Goal: Task Accomplishment & Management: Use online tool/utility

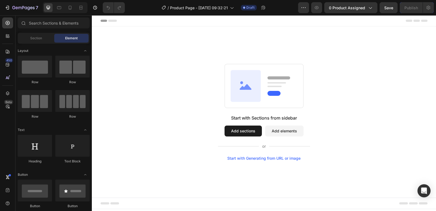
click at [108, 20] on span "Header" at bounding box center [108, 20] width 12 height 5
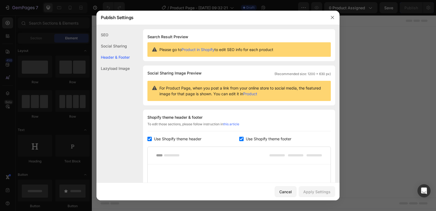
scroll to position [79, 0]
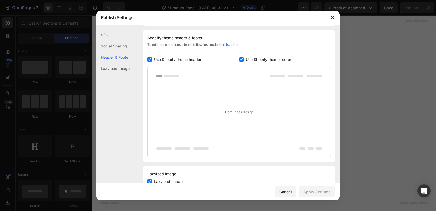
click at [150, 60] on input "checkbox" at bounding box center [149, 59] width 4 height 4
checkbox input "false"
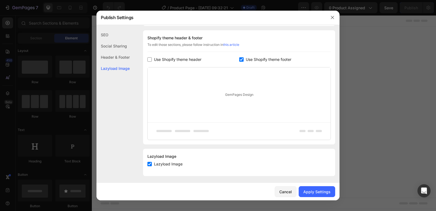
click at [241, 58] on input "checkbox" at bounding box center [241, 59] width 4 height 4
checkbox input "false"
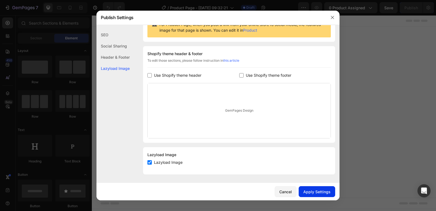
click at [320, 189] on div "Apply Settings" at bounding box center [316, 192] width 27 height 6
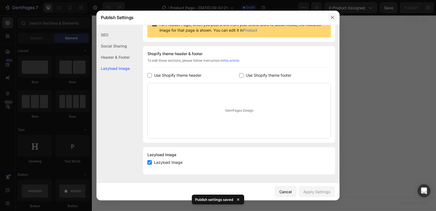
click at [334, 19] on icon "button" at bounding box center [332, 17] width 4 height 4
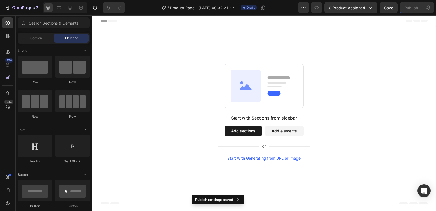
click at [179, 31] on div "Start with Sections from sidebar Add sections Add elements Start with Generatin…" at bounding box center [264, 111] width 344 height 171
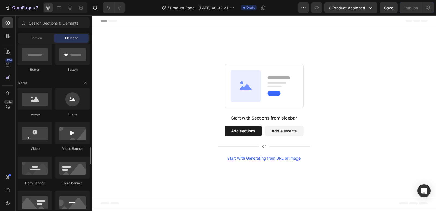
scroll to position [245, 0]
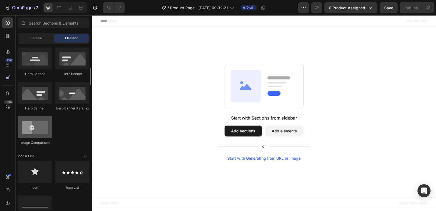
click at [44, 130] on div at bounding box center [35, 127] width 34 height 22
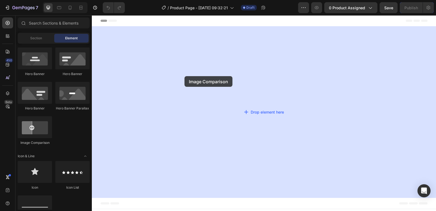
drag, startPoint x: 128, startPoint y: 150, endPoint x: 185, endPoint y: 76, distance: 92.8
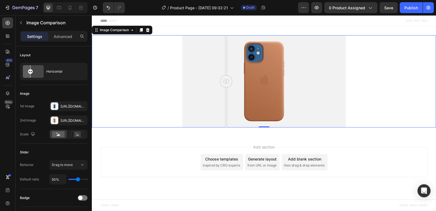
drag, startPoint x: 265, startPoint y: 82, endPoint x: 225, endPoint y: 77, distance: 40.1
click at [225, 77] on div at bounding box center [226, 81] width 11 height 11
click at [148, 32] on icon at bounding box center [148, 30] width 4 height 4
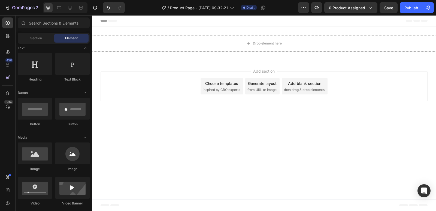
scroll to position [0, 0]
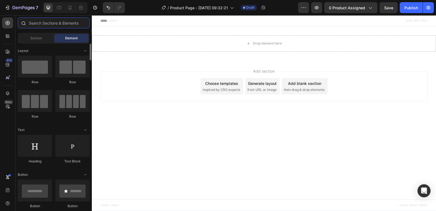
click at [41, 22] on input "text" at bounding box center [54, 22] width 72 height 11
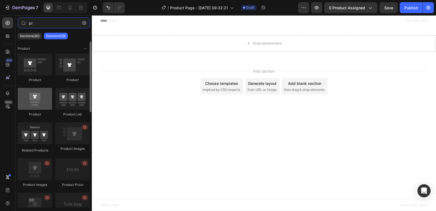
type input "pr"
click at [38, 100] on div at bounding box center [35, 99] width 34 height 22
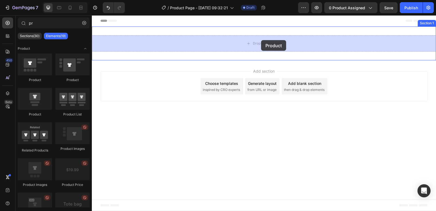
drag, startPoint x: 128, startPoint y: 116, endPoint x: 261, endPoint y: 40, distance: 153.7
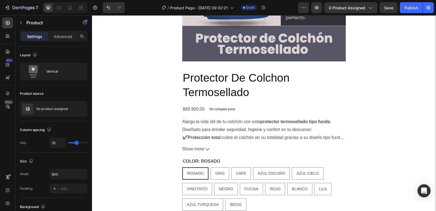
scroll to position [164, 0]
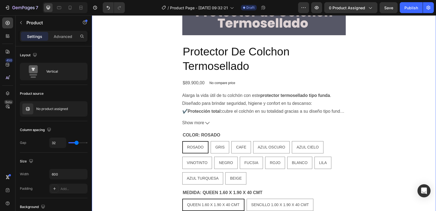
click at [160, 134] on div "Product Images Protector De Colchon Termosellado Product Title $89.900,00 Produ…" at bounding box center [264, 93] width 344 height 442
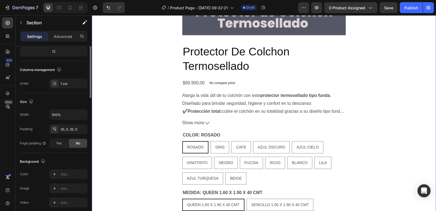
scroll to position [0, 0]
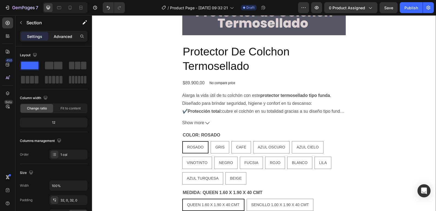
click at [64, 35] on p "Advanced" at bounding box center [63, 37] width 19 height 6
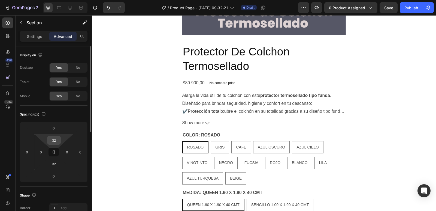
click at [56, 138] on input "32" at bounding box center [54, 140] width 11 height 8
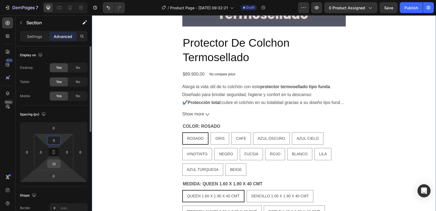
type input "0"
click at [53, 166] on input "32" at bounding box center [54, 163] width 11 height 8
type input "0"
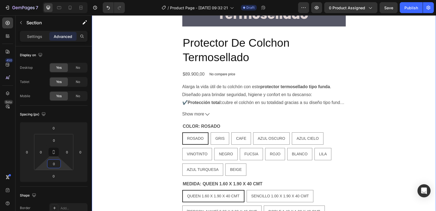
click at [94, 153] on div "Product Images Protector De Colchon Termosellado Product Title $89.900,00 Produ…" at bounding box center [264, 84] width 344 height 442
click at [34, 39] on p "Settings" at bounding box center [34, 37] width 15 height 6
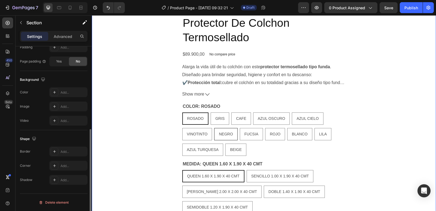
scroll to position [191, 0]
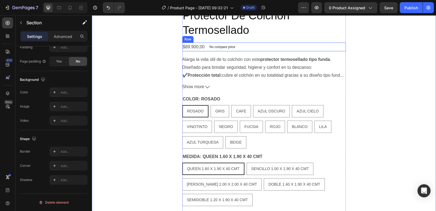
click at [298, 38] on div "Protector De Colchon Termosellado Product Title $89.900,00 Product Price Produc…" at bounding box center [264, 143] width 164 height 270
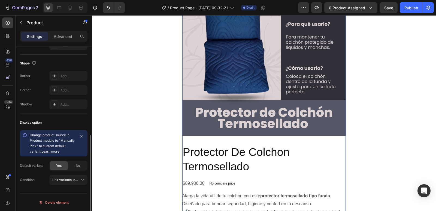
scroll to position [0, 0]
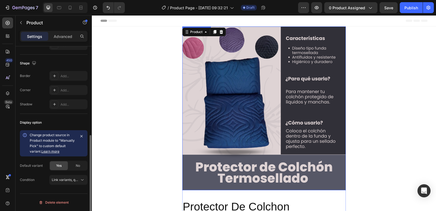
click at [239, 94] on img at bounding box center [264, 108] width 164 height 164
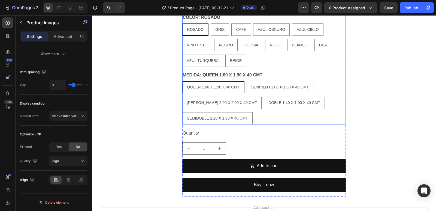
scroll to position [300, 0]
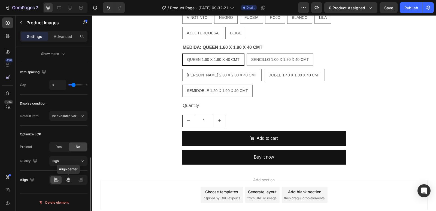
click at [68, 179] on icon at bounding box center [69, 179] width 4 height 5
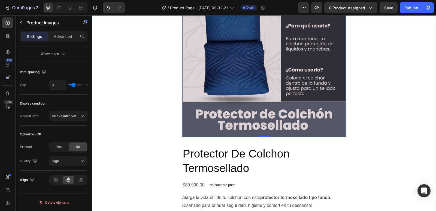
scroll to position [0, 0]
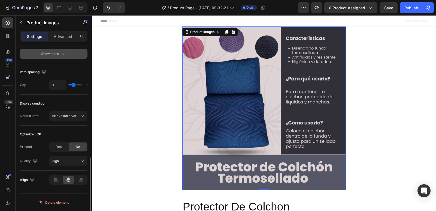
click at [63, 54] on icon "button" at bounding box center [63, 54] width 3 height 2
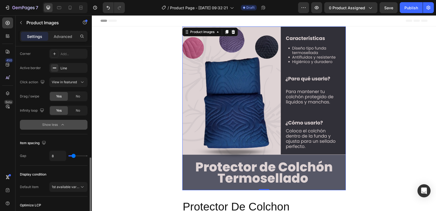
click at [63, 54] on div "Add..." at bounding box center [74, 54] width 26 height 5
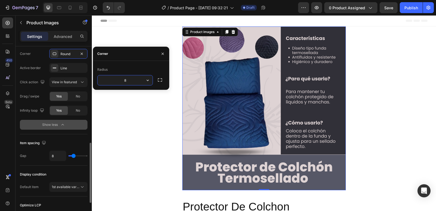
click at [287, 83] on img at bounding box center [264, 108] width 164 height 164
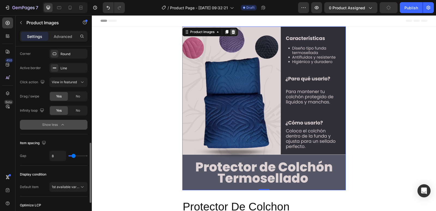
click at [232, 31] on icon at bounding box center [233, 32] width 4 height 4
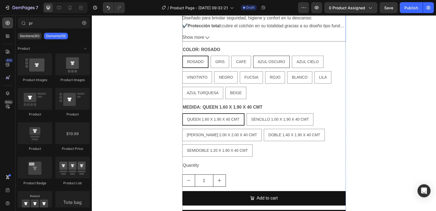
scroll to position [136, 0]
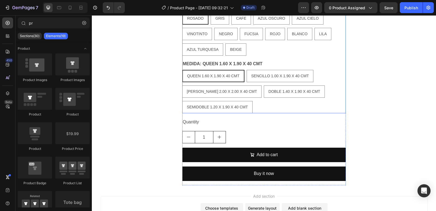
click at [292, 63] on p "SENCILLO 1.00 X 1.90 X 40 CMT" at bounding box center [280, 61] width 37 height 10
click at [247, 70] on input "SENCILLO 1.00 X 1.90 X 40 CMT SENCILLO 1.00 X 1.90 X 40 CMT SENCILLO 1.00 X 1.9…" at bounding box center [246, 70] width 0 height 0
radio input "true"
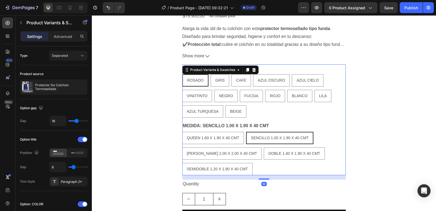
scroll to position [55, 0]
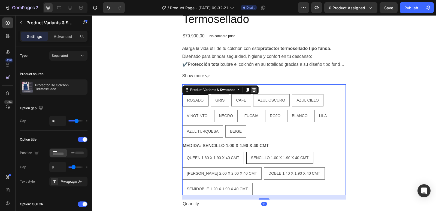
click at [252, 89] on icon at bounding box center [254, 90] width 4 height 4
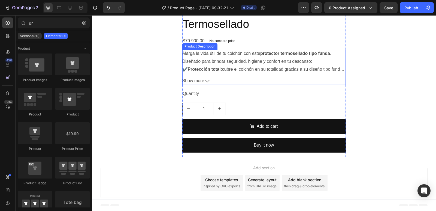
scroll to position [0, 0]
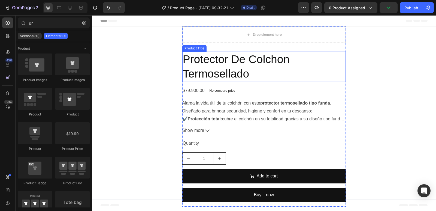
click at [278, 78] on h2 "Protector De Colchon Termosellado" at bounding box center [264, 67] width 164 height 30
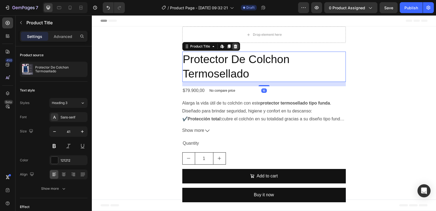
click at [234, 47] on icon at bounding box center [236, 46] width 4 height 4
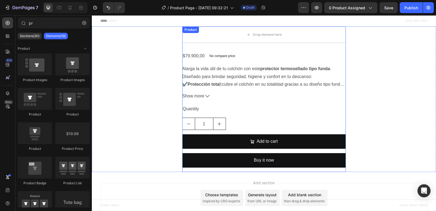
click at [267, 73] on div "Alarga la vida útil de tu colchón con este protector termosellado tipo funda . …" at bounding box center [264, 76] width 164 height 23
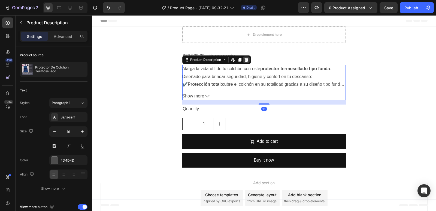
click at [244, 59] on icon at bounding box center [246, 60] width 4 height 4
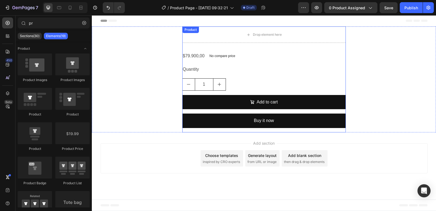
click at [276, 58] on div "$79.900,00 Product Price Product Price No compare price Product Price Row" at bounding box center [264, 56] width 164 height 9
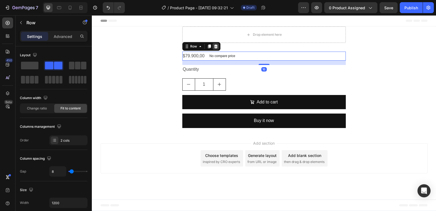
click at [217, 46] on icon at bounding box center [216, 46] width 4 height 4
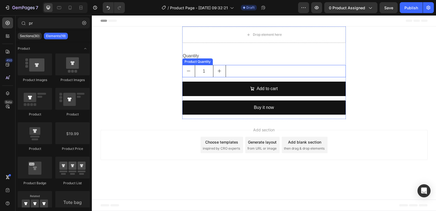
click at [270, 70] on div "1" at bounding box center [264, 71] width 164 height 12
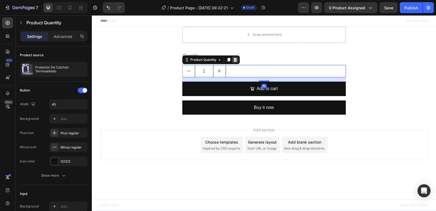
click at [236, 60] on icon at bounding box center [235, 60] width 4 height 4
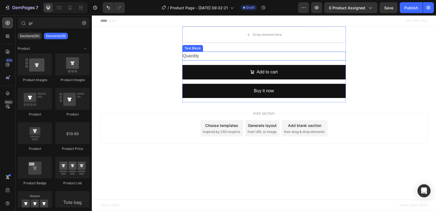
click at [303, 57] on div "Quantity" at bounding box center [264, 56] width 164 height 9
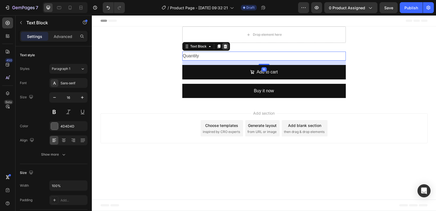
click at [226, 47] on icon at bounding box center [226, 46] width 4 height 4
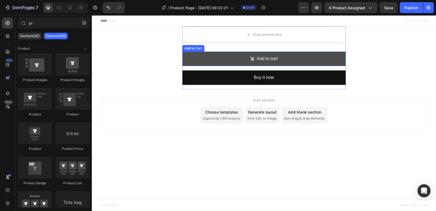
click at [297, 55] on button "Add to cart" at bounding box center [264, 59] width 164 height 14
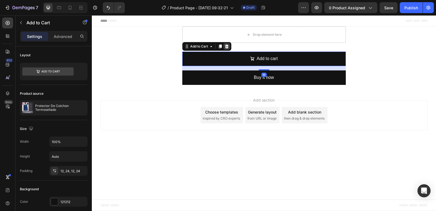
click at [228, 45] on icon at bounding box center [227, 46] width 4 height 4
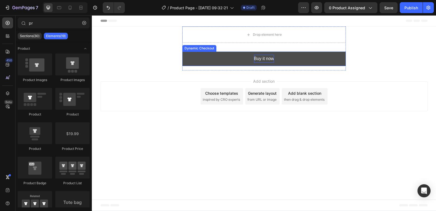
click at [263, 61] on div "Buy it now" at bounding box center [264, 59] width 20 height 8
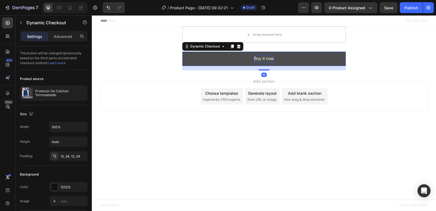
click at [263, 61] on div "Buy it now" at bounding box center [264, 59] width 20 height 8
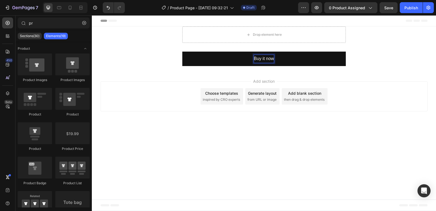
click at [285, 124] on div "Add section Choose templates inspired by CRO experts Generate layout from URL o…" at bounding box center [264, 97] width 344 height 54
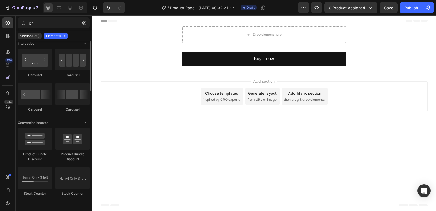
scroll to position [114, 0]
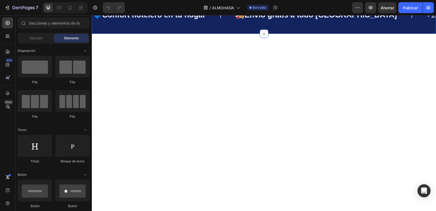
scroll to position [491, 0]
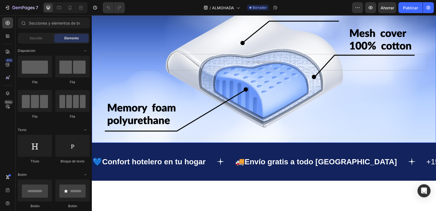
click at [342, 60] on div "Background Image" at bounding box center [264, 61] width 344 height 161
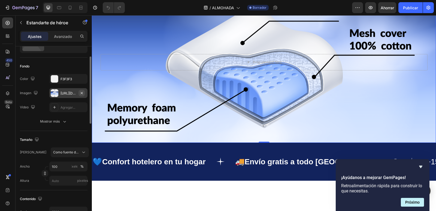
click at [82, 92] on icon "button" at bounding box center [82, 93] width 2 height 2
type input "Auto"
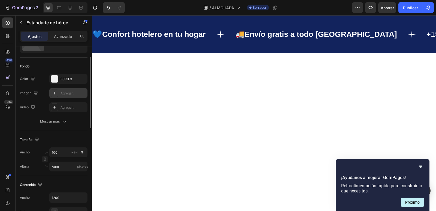
click at [53, 92] on icon at bounding box center [54, 93] width 4 height 4
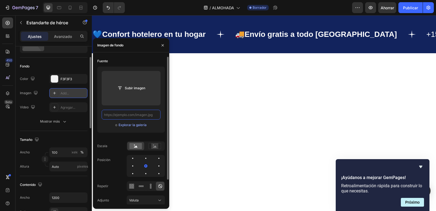
scroll to position [0, 0]
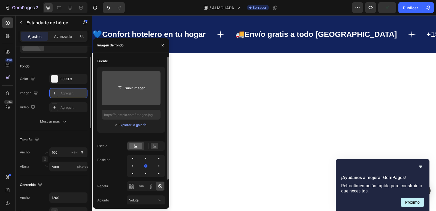
click at [134, 97] on input "file" at bounding box center [131, 88] width 59 height 34
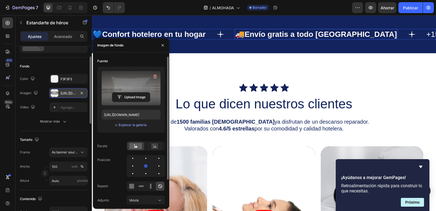
scroll to position [436, 0]
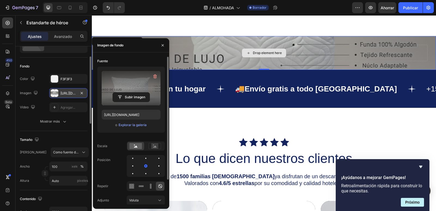
click at [225, 61] on div "Drop element here" at bounding box center [264, 53] width 327 height 16
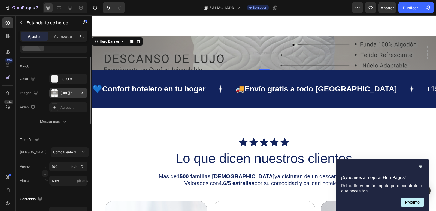
click at [266, 70] on div "Drop element here" at bounding box center [264, 53] width 327 height 34
click at [242, 61] on div "Drop element here" at bounding box center [264, 53] width 327 height 16
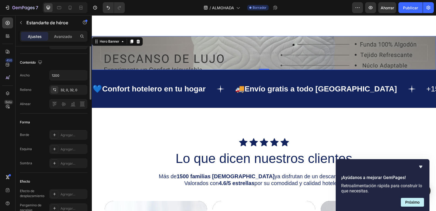
scroll to position [109, 0]
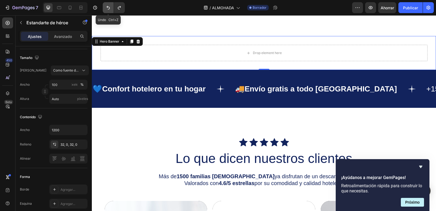
click at [105, 7] on button "Deshacer/Rehacer" at bounding box center [108, 7] width 11 height 11
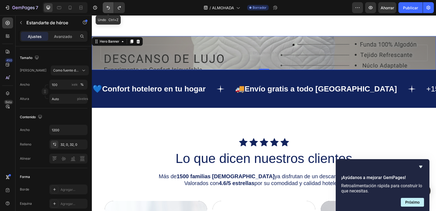
click at [106, 8] on icon "Deshacer/Rehacer" at bounding box center [107, 7] width 5 height 5
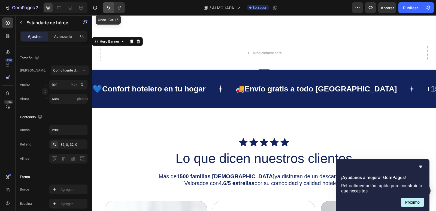
click at [106, 8] on icon "Deshacer/Rehacer" at bounding box center [107, 7] width 5 height 5
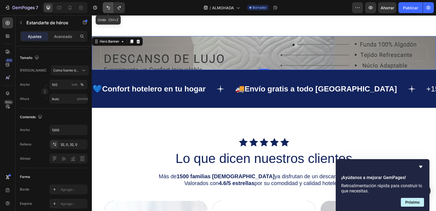
click at [106, 8] on icon "Deshacer/Rehacer" at bounding box center [107, 7] width 5 height 5
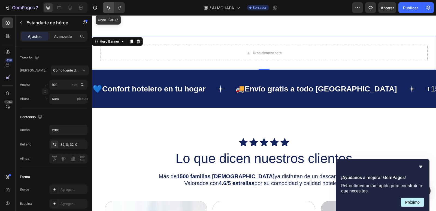
click at [106, 8] on icon "Deshacer/Rehacer" at bounding box center [107, 7] width 5 height 5
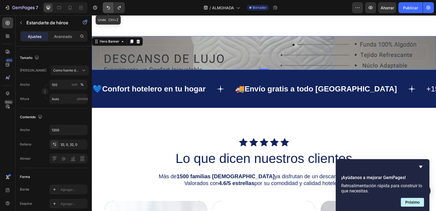
click at [106, 8] on icon "Deshacer/Rehacer" at bounding box center [107, 7] width 5 height 5
click at [107, 8] on icon "Deshacer/Rehacer" at bounding box center [107, 7] width 5 height 5
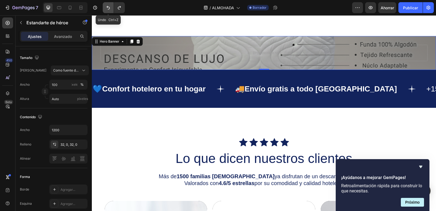
click at [107, 8] on icon "Deshacer/Rehacer" at bounding box center [107, 7] width 5 height 5
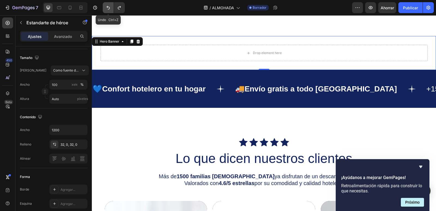
click at [107, 8] on icon "Deshacer/Rehacer" at bounding box center [107, 7] width 5 height 5
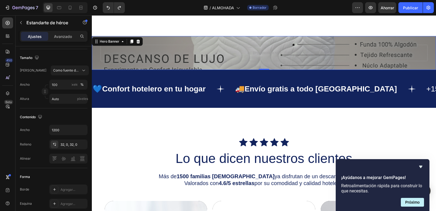
scroll to position [0, 0]
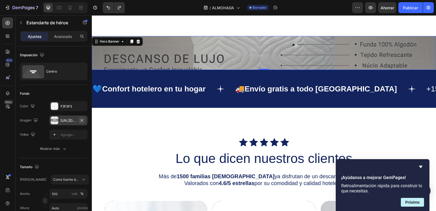
click at [82, 119] on icon "button" at bounding box center [82, 120] width 4 height 4
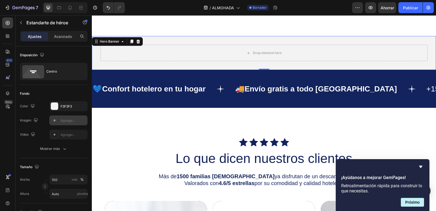
click at [55, 121] on icon at bounding box center [54, 120] width 4 height 4
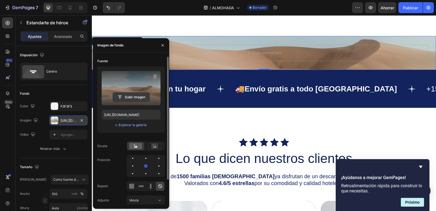
click at [137, 95] on input "file" at bounding box center [131, 96] width 37 height 9
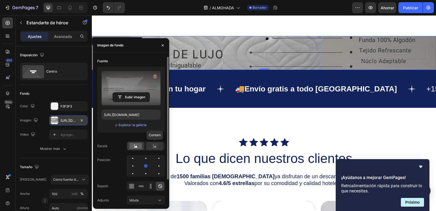
click at [157, 147] on rect at bounding box center [154, 145] width 7 height 5
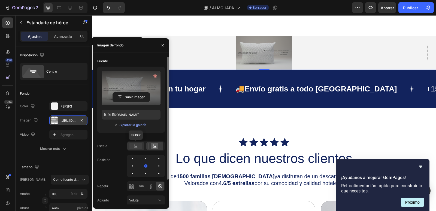
click at [135, 148] on rect at bounding box center [135, 146] width 13 height 6
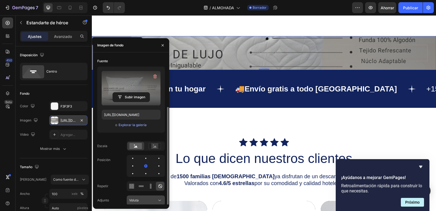
scroll to position [27, 0]
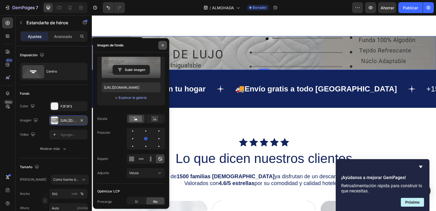
click at [164, 45] on icon "button" at bounding box center [163, 45] width 4 height 4
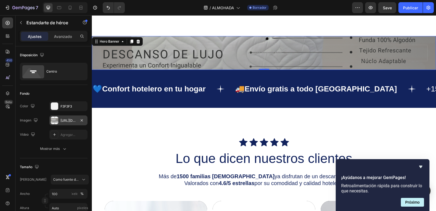
click at [59, 120] on div "[URL][DOMAIN_NAME]" at bounding box center [68, 120] width 38 height 10
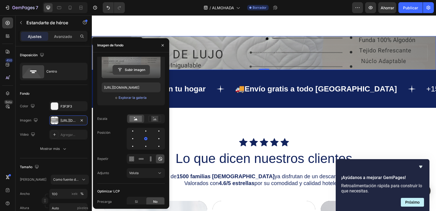
click at [136, 70] on input "file" at bounding box center [131, 69] width 37 height 9
type input "https://cdn.shopify.com/s/files/1/0975/3706/5328/files/gempages_585136555992023…"
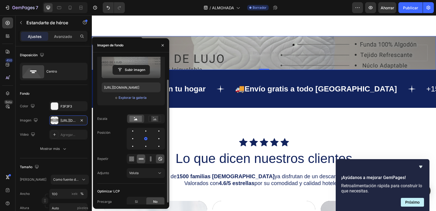
click at [139, 160] on icon at bounding box center [140, 158] width 5 height 5
click at [130, 160] on icon at bounding box center [131, 158] width 5 height 5
click at [150, 160] on icon at bounding box center [150, 159] width 1 height 1
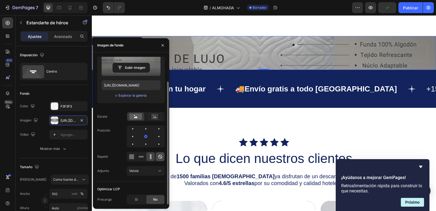
click at [161, 157] on icon at bounding box center [160, 156] width 5 height 5
click at [162, 171] on icon at bounding box center [159, 170] width 5 height 5
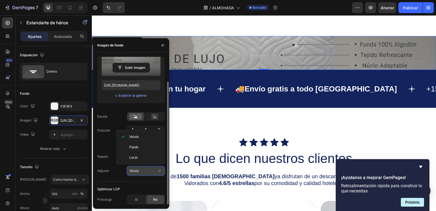
click at [162, 171] on icon at bounding box center [159, 170] width 5 height 5
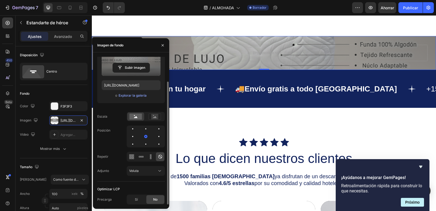
scroll to position [2, 0]
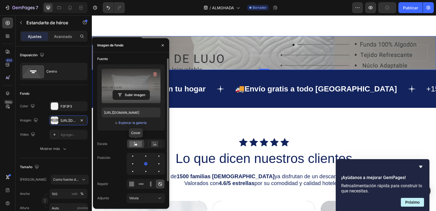
click at [134, 145] on rect at bounding box center [135, 144] width 13 height 6
click at [158, 145] on rect at bounding box center [154, 143] width 7 height 5
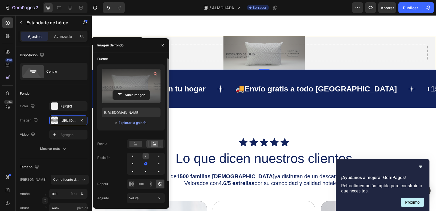
click at [147, 158] on div at bounding box center [146, 156] width 7 height 7
click at [145, 171] on div at bounding box center [146, 171] width 7 height 7
click at [145, 163] on div at bounding box center [146, 163] width 7 height 7
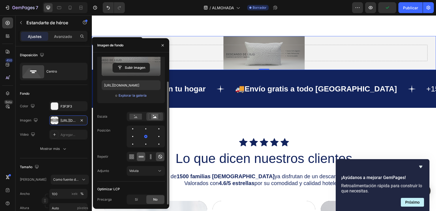
click at [143, 155] on icon at bounding box center [140, 156] width 5 height 5
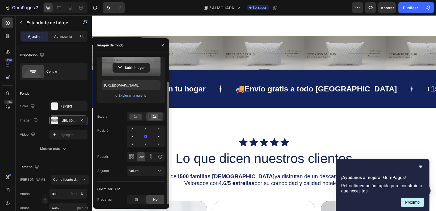
click at [143, 154] on icon at bounding box center [140, 156] width 5 height 5
click at [152, 157] on icon at bounding box center [150, 156] width 5 height 5
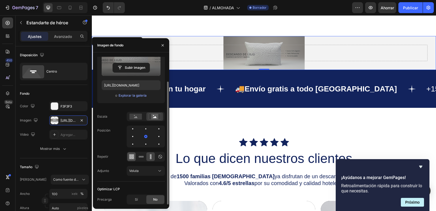
click at [133, 159] on icon at bounding box center [131, 156] width 5 height 5
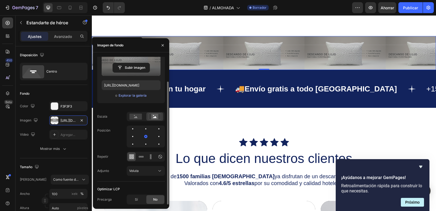
click at [133, 159] on icon at bounding box center [131, 156] width 5 height 5
click at [159, 158] on icon at bounding box center [160, 157] width 4 height 4
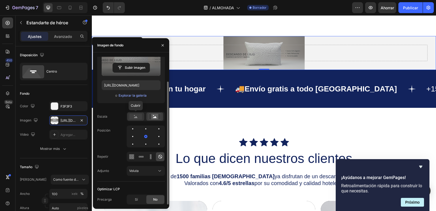
click at [135, 116] on rect at bounding box center [135, 116] width 13 height 6
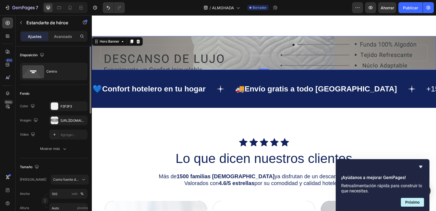
click at [74, 94] on div "Fondo" at bounding box center [54, 93] width 68 height 9
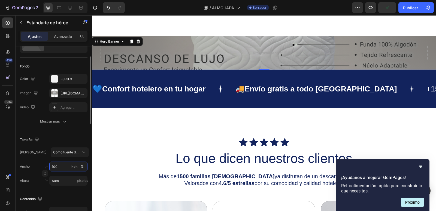
click at [62, 167] on input "100" at bounding box center [68, 166] width 38 height 10
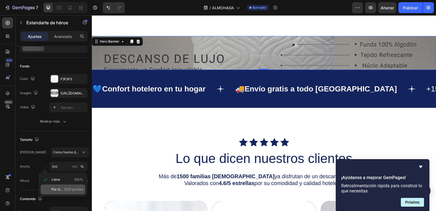
click at [70, 191] on font "1200 píxeles" at bounding box center [73, 189] width 19 height 4
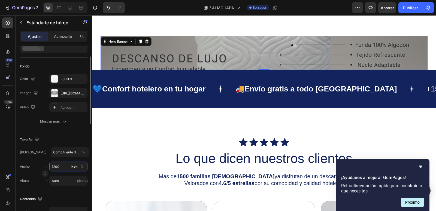
click at [63, 167] on input "1200" at bounding box center [68, 166] width 38 height 10
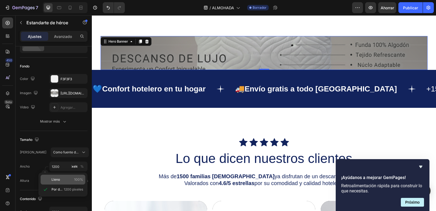
click at [63, 180] on p "Lleno 100%" at bounding box center [68, 179] width 32 height 5
type input "100"
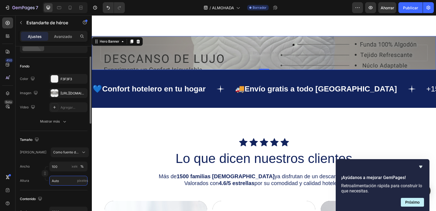
click at [57, 181] on input "Auto" at bounding box center [68, 181] width 38 height 10
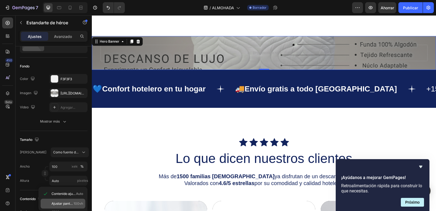
click at [67, 203] on font "Ajustar pantalla" at bounding box center [64, 203] width 24 height 4
type input "100 vh"
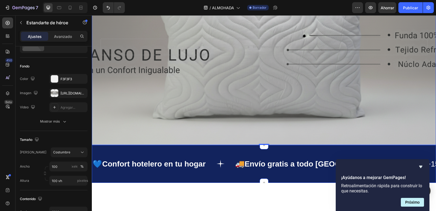
scroll to position [572, 0]
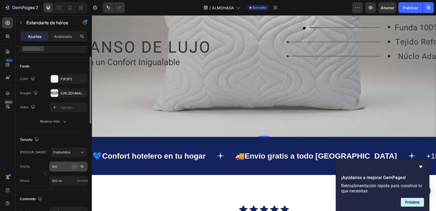
click at [75, 166] on font "píxeles" at bounding box center [74, 166] width 11 height 4
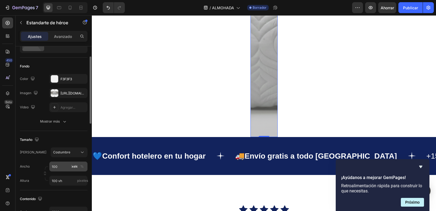
click at [74, 166] on font "píxeles" at bounding box center [74, 166] width 11 height 4
click at [61, 165] on input "100" at bounding box center [68, 166] width 38 height 10
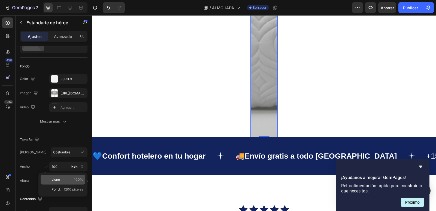
click at [63, 181] on p "Lleno 100%" at bounding box center [68, 179] width 32 height 5
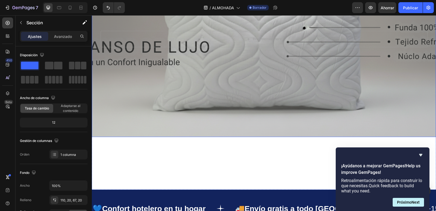
click at [186, 94] on div "Background Image" at bounding box center [264, 38] width 344 height 195
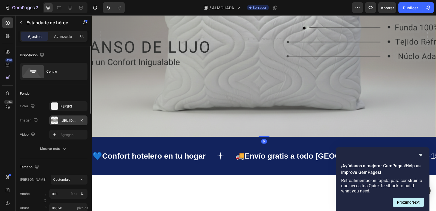
click at [60, 120] on div "https://cdn.shopify.com/s/files/1/0975/3706/5328/files/gempages_585136555992023…" at bounding box center [68, 120] width 38 height 10
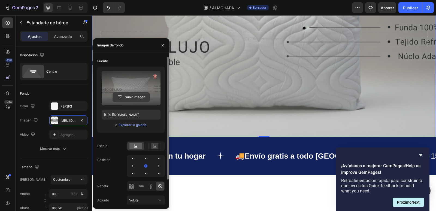
click at [138, 98] on input "file" at bounding box center [131, 96] width 37 height 9
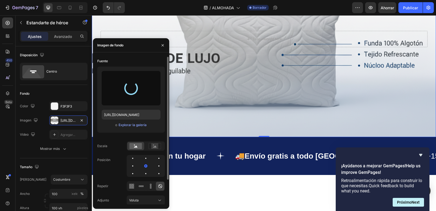
type input "https://cdn.shopify.com/s/files/1/0975/3706/5328/files/gempages_585136555992023…"
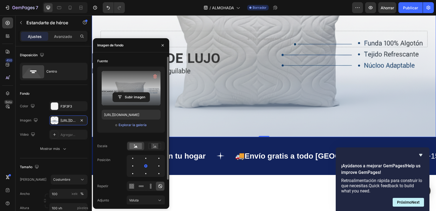
click at [250, 107] on div "Background Image" at bounding box center [264, 38] width 344 height 195
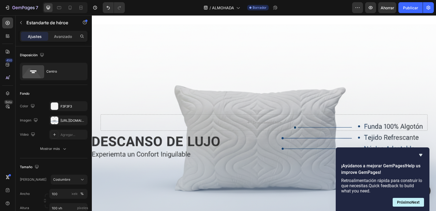
scroll to position [491, 0]
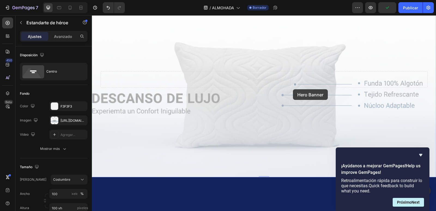
drag, startPoint x: 266, startPoint y: 100, endPoint x: 255, endPoint y: 94, distance: 12.5
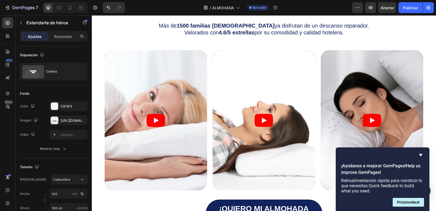
scroll to position [791, 0]
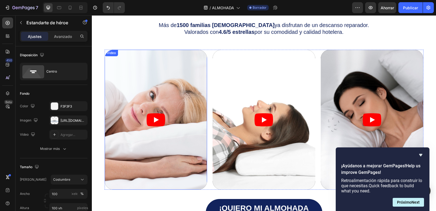
click at [155, 121] on icon "Play" at bounding box center [156, 119] width 19 height 13
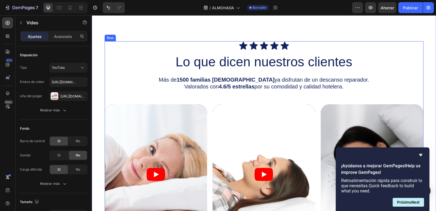
scroll to position [654, 0]
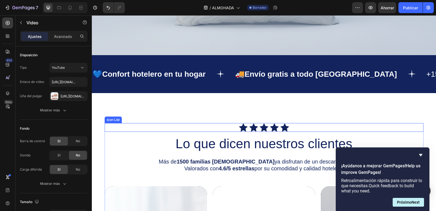
click at [148, 130] on div "Icon Icon Icon Icon Icon" at bounding box center [264, 127] width 319 height 9
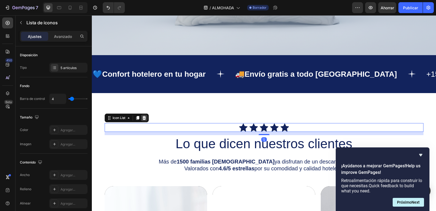
click at [142, 117] on icon at bounding box center [144, 118] width 4 height 4
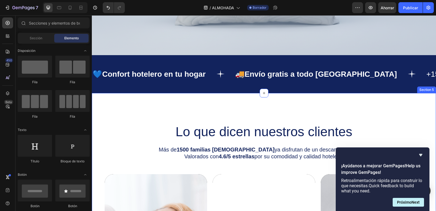
click at [161, 134] on h2 "Lo que dicen nuestros clientes" at bounding box center [264, 131] width 319 height 17
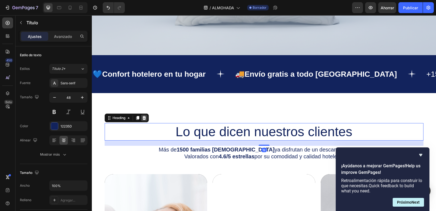
click at [144, 119] on icon at bounding box center [144, 118] width 4 height 4
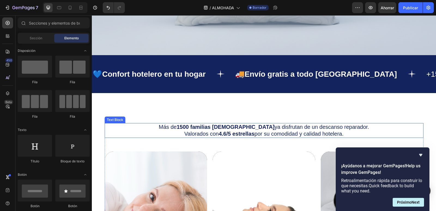
click at [185, 135] on p "Más de 1500 familias colombianas ya disfrutan de un descanso reparador. Valorad…" at bounding box center [264, 130] width 318 height 14
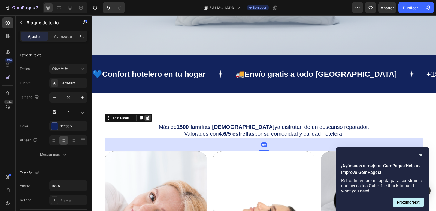
click at [146, 119] on icon at bounding box center [148, 118] width 4 height 4
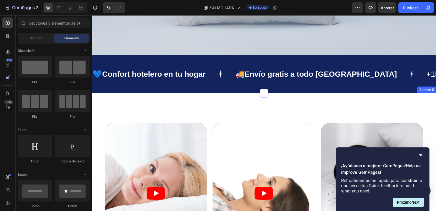
click at [173, 114] on div "Video Video Video Carousel ¡Quiero mi almohada ahora! Button Row Section 5" at bounding box center [264, 205] width 344 height 225
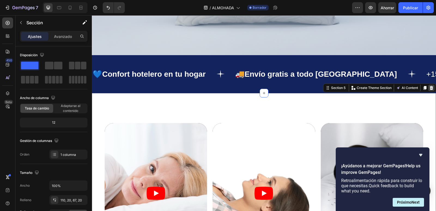
click at [429, 89] on icon at bounding box center [431, 88] width 4 height 4
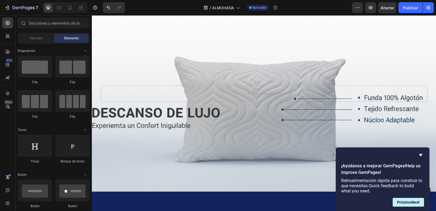
scroll to position [409, 0]
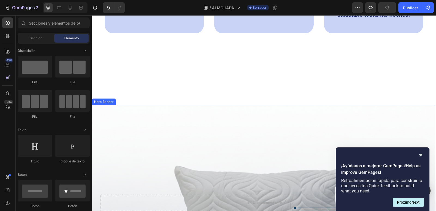
click at [217, 114] on div "Background Image" at bounding box center [264, 202] width 344 height 195
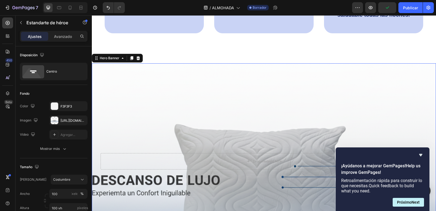
click at [247, 109] on div "Background Image" at bounding box center [264, 160] width 344 height 195
click at [111, 61] on div "Hero Banner" at bounding box center [110, 58] width 22 height 5
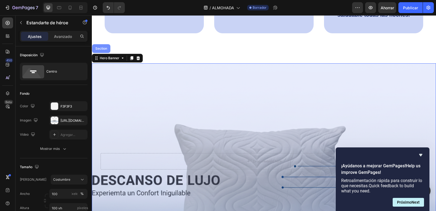
click at [104, 53] on div "Section" at bounding box center [101, 48] width 18 height 9
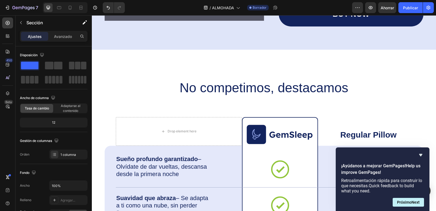
scroll to position [1445, 0]
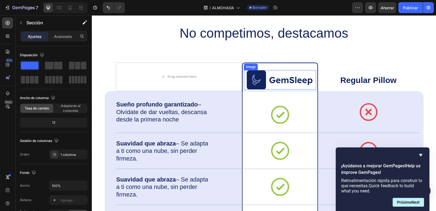
click at [278, 82] on img at bounding box center [280, 80] width 67 height 20
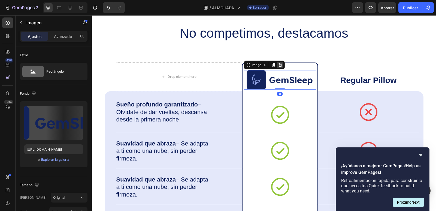
click at [279, 65] on icon at bounding box center [281, 65] width 4 height 4
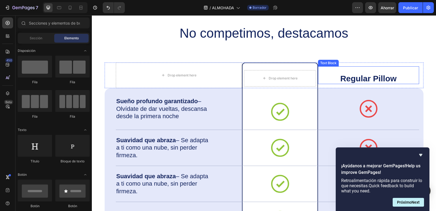
click at [361, 79] on p "Regular Pillow" at bounding box center [369, 78] width 100 height 10
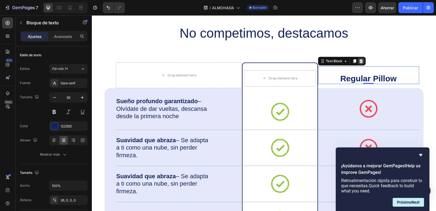
click at [361, 61] on icon at bounding box center [361, 61] width 4 height 4
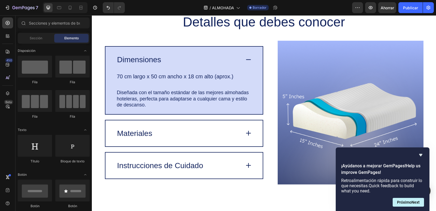
scroll to position [1072, 0]
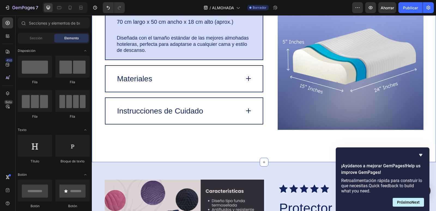
click at [294, 150] on div "Detalles que debes conocer Heading Image Dimensiones 70 cm largo x 50 cm ancho …" at bounding box center [264, 52] width 344 height 219
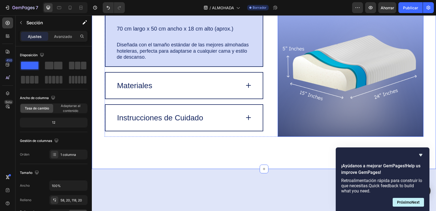
scroll to position [1018, 0]
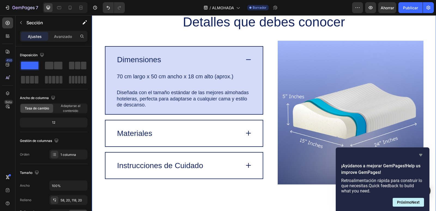
click at [420, 155] on icon "Ocultar encuesta" at bounding box center [421, 155] width 7 height 7
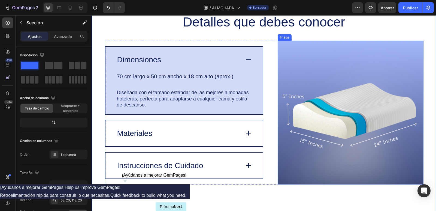
click at [361, 99] on img at bounding box center [351, 113] width 146 height 144
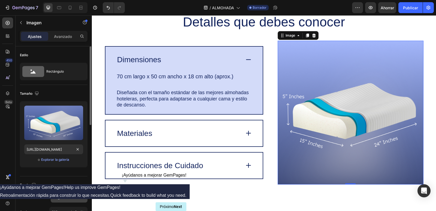
scroll to position [55, 0]
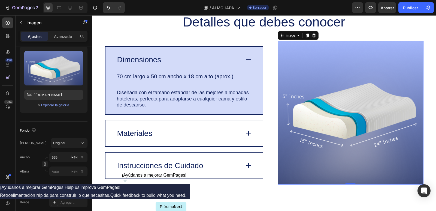
drag, startPoint x: 162, startPoint y: 74, endPoint x: 348, endPoint y: 99, distance: 186.8
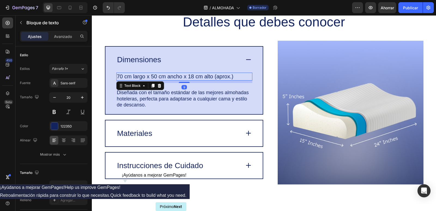
scroll to position [1012, 0]
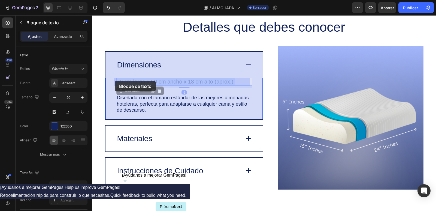
drag, startPoint x: 235, startPoint y: 76, endPoint x: 115, endPoint y: 81, distance: 120.6
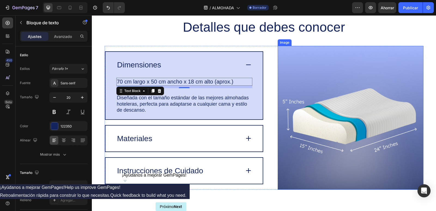
drag, startPoint x: 356, startPoint y: 100, endPoint x: 104, endPoint y: 103, distance: 252.2
click at [356, 100] on img at bounding box center [351, 118] width 146 height 144
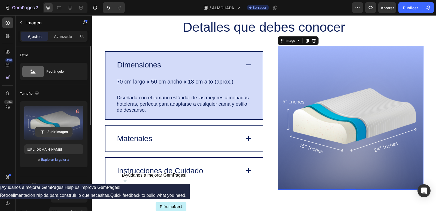
click at [58, 134] on input "file" at bounding box center [53, 131] width 37 height 9
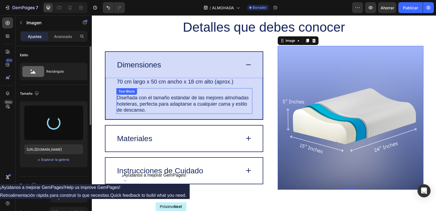
type input "https://cdn.shopify.com/s/files/1/0975/3706/5328/files/gempages_585136555992023…"
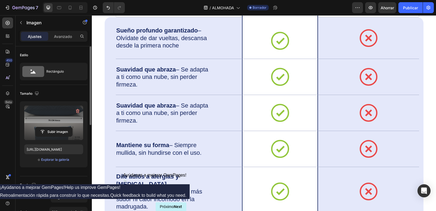
scroll to position [1530, 0]
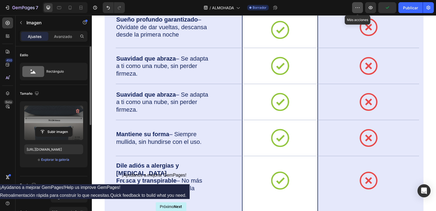
click at [359, 9] on icon "button" at bounding box center [357, 7] width 5 height 5
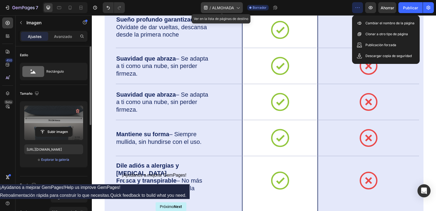
click at [237, 9] on icon at bounding box center [237, 7] width 5 height 5
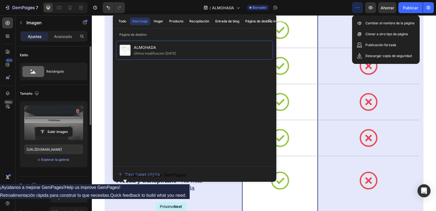
click at [357, 7] on icon "button" at bounding box center [357, 7] width 5 height 5
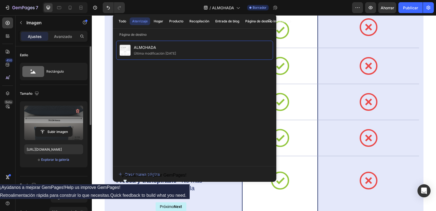
click at [328, 9] on div "/ ALMOHADA Borrador" at bounding box center [240, 7] width 223 height 11
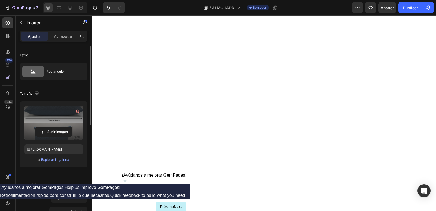
scroll to position [1803, 0]
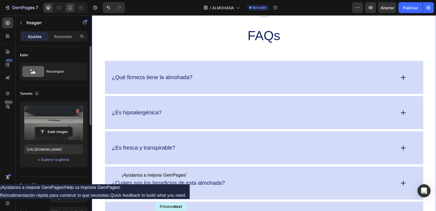
click at [71, 10] on icon at bounding box center [69, 7] width 5 height 5
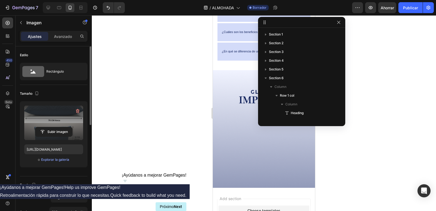
scroll to position [68, 0]
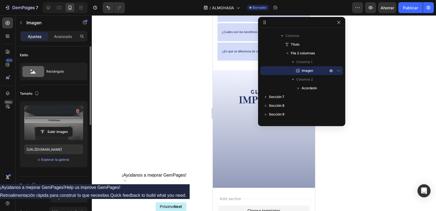
click at [398, 110] on div at bounding box center [264, 112] width 344 height 195
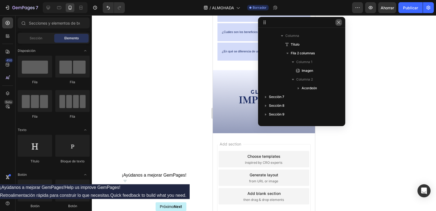
click at [341, 23] on icon "button" at bounding box center [339, 22] width 4 height 4
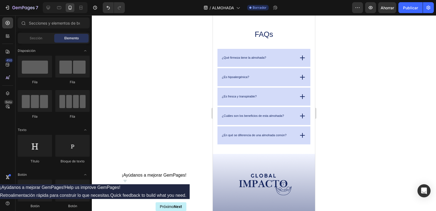
scroll to position [1558, 0]
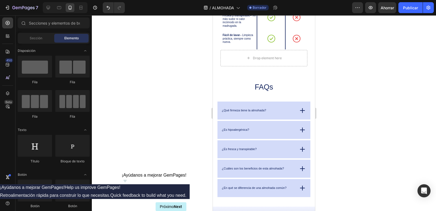
drag, startPoint x: 313, startPoint y: 177, endPoint x: 533, endPoint y: 40, distance: 259.9
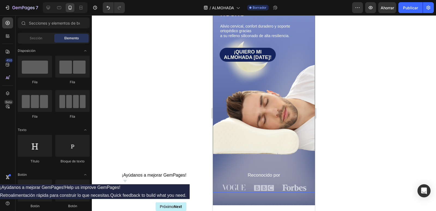
scroll to position [164, 0]
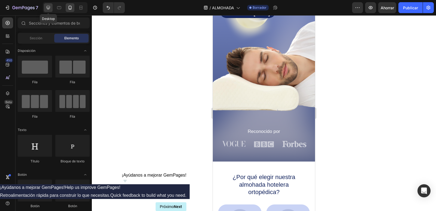
click at [50, 8] on icon at bounding box center [48, 7] width 5 height 5
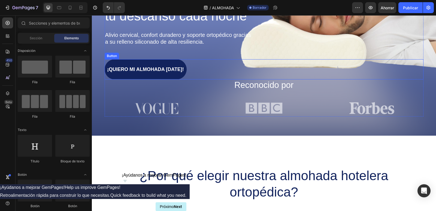
scroll to position [21, 0]
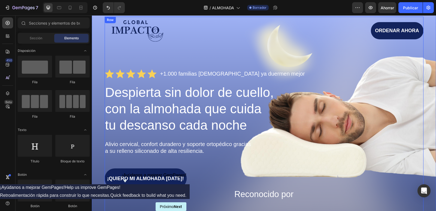
click at [399, 56] on div "Image ORDENAR AHORA Button Row Icon Icon Icon Icon Icon Icon List +1.000 famili…" at bounding box center [264, 121] width 319 height 209
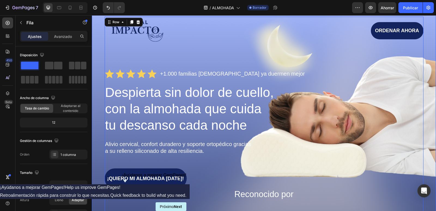
click at [430, 112] on div "Image ORDENAR AHORA Button Row Icon Icon Icon Icon Icon Icon List +1.000 famili…" at bounding box center [264, 124] width 344 height 239
click at [254, 169] on div "¡QUIERO MI ALMOHADA HOY! Button" at bounding box center [264, 178] width 319 height 20
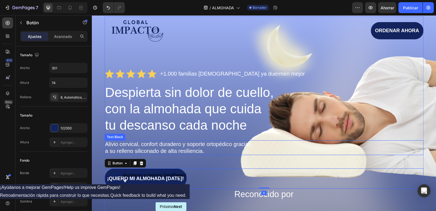
click at [312, 147] on p "a su relleno siliconado de alta resiliencia." at bounding box center [264, 150] width 318 height 7
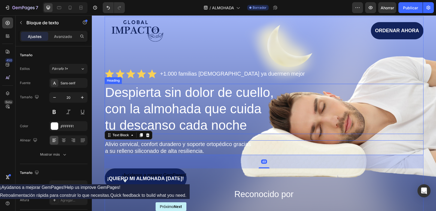
click at [338, 111] on div "Despierta sin dolor de cuello, con la almohada que cuida tu descanso cada noche" at bounding box center [264, 109] width 319 height 50
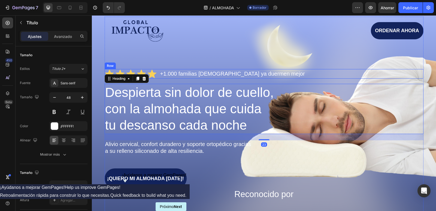
click at [336, 65] on div "Image ORDENAR AHORA Button Row Icon Icon Icon Icon Icon Icon List +1.000 famili…" at bounding box center [264, 121] width 319 height 209
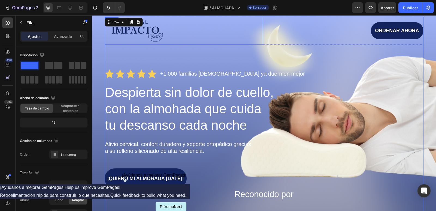
click at [191, 26] on div at bounding box center [184, 31] width 158 height 28
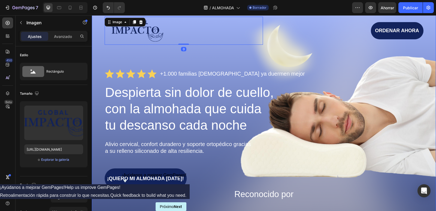
click at [425, 56] on div "Image 0 ORDENAR AHORA Button Row Icon Icon Icon Icon Icon Icon List +1.000 fami…" at bounding box center [263, 121] width 333 height 209
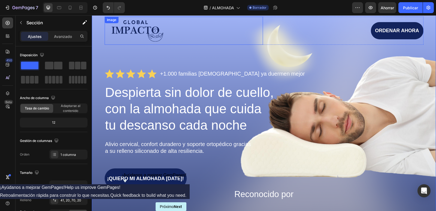
click at [212, 34] on div at bounding box center [184, 31] width 158 height 28
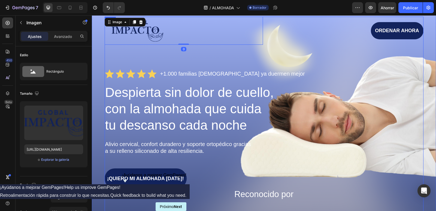
click at [209, 52] on div "Image 0 ORDENAR AHORA Button Row Icon Icon Icon Icon Icon Icon List +1.000 fami…" at bounding box center [264, 121] width 319 height 209
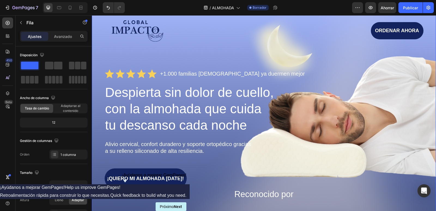
click at [97, 129] on div "Image ORDENAR AHORA Button Row Icon Icon Icon Icon Icon Icon List +1.000 famili…" at bounding box center [264, 124] width 344 height 239
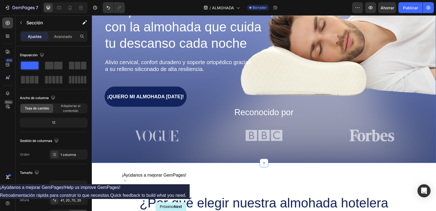
click at [427, 58] on div "Image ORDENAR AHORA Button Row Icon Icon Icon Icon Icon Icon List +1.000 famili…" at bounding box center [264, 43] width 344 height 239
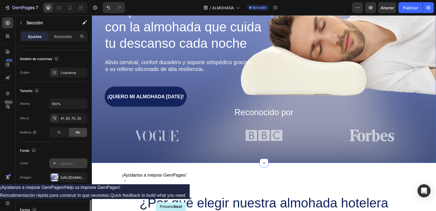
scroll to position [153, 0]
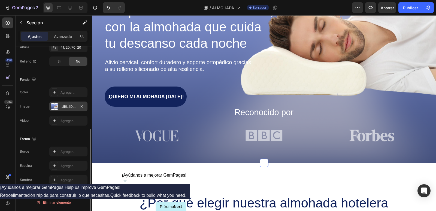
drag, startPoint x: 57, startPoint y: 106, endPoint x: 54, endPoint y: 107, distance: 3.0
click at [54, 107] on div at bounding box center [55, 107] width 8 height 8
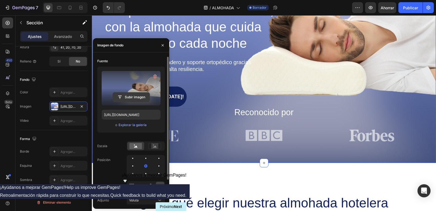
click at [130, 98] on input "file" at bounding box center [131, 96] width 37 height 9
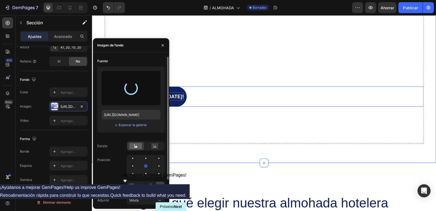
type input "https://cdn.shopify.com/s/files/1/0975/3706/5328/files/gempages_585136555992023…"
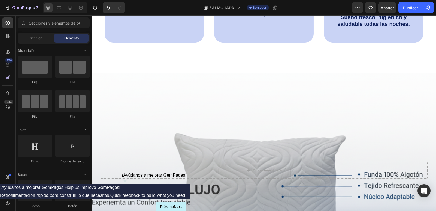
scroll to position [530, 0]
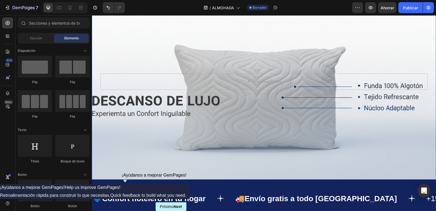
click at [246, 64] on div "Background Image" at bounding box center [264, 81] width 344 height 195
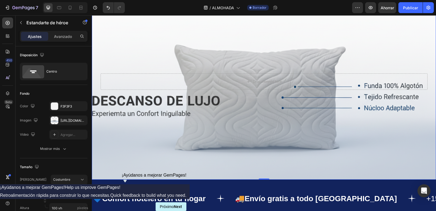
click at [119, 153] on div "Background Image" at bounding box center [264, 81] width 344 height 195
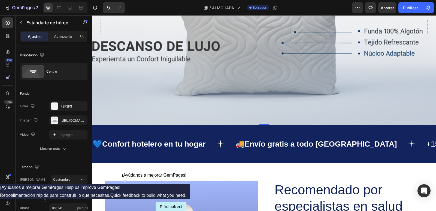
click at [132, 104] on div "Background Image" at bounding box center [264, 26] width 344 height 195
click at [54, 120] on div at bounding box center [55, 120] width 8 height 8
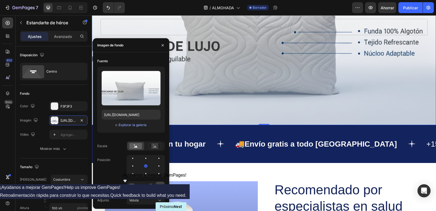
drag, startPoint x: 230, startPoint y: 96, endPoint x: 263, endPoint y: 108, distance: 34.8
click at [263, 108] on div "Background Image" at bounding box center [264, 26] width 344 height 195
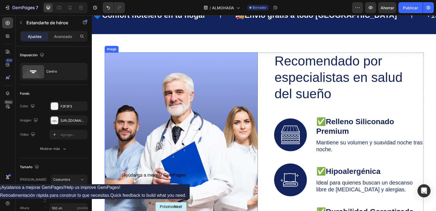
scroll to position [721, 0]
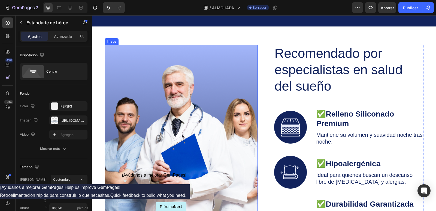
click at [162, 125] on img at bounding box center [181, 129] width 153 height 168
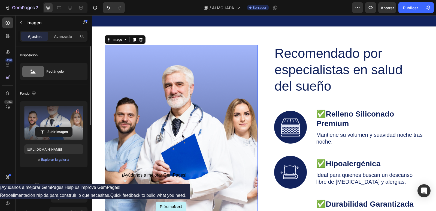
click at [55, 125] on label at bounding box center [53, 122] width 59 height 34
click at [55, 127] on input "file" at bounding box center [53, 131] width 37 height 9
click at [49, 110] on label at bounding box center [53, 122] width 59 height 34
click at [49, 127] on input "file" at bounding box center [53, 131] width 37 height 9
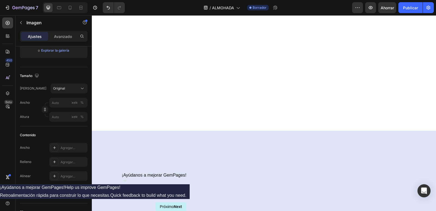
scroll to position [612, 0]
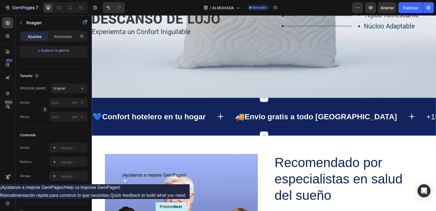
click at [219, 98] on div "Background Image" at bounding box center [264, -1] width 344 height 195
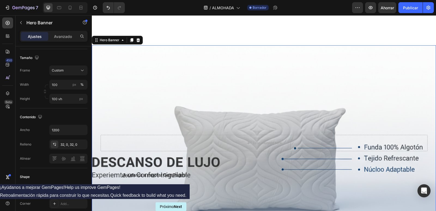
scroll to position [0, 0]
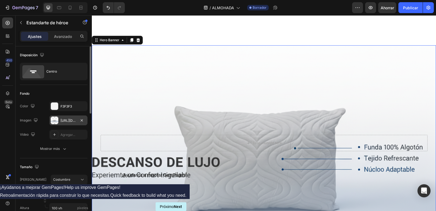
click at [57, 120] on div at bounding box center [55, 120] width 8 height 8
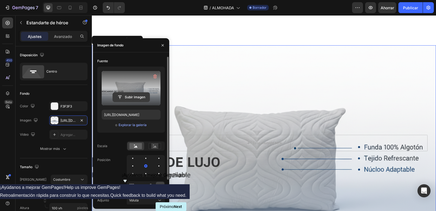
click at [131, 98] on input "file" at bounding box center [131, 96] width 37 height 9
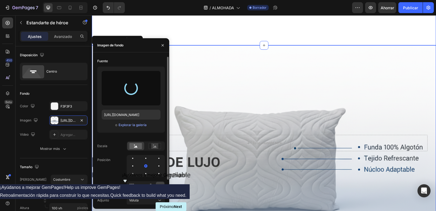
type input "https://cdn.shopify.com/s/files/1/0975/3706/5328/files/gempages_585136555992023…"
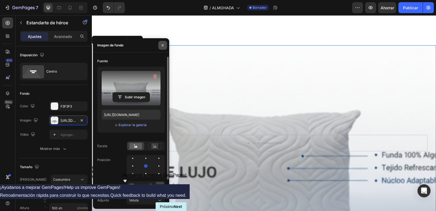
click at [162, 47] on icon "button" at bounding box center [163, 45] width 4 height 4
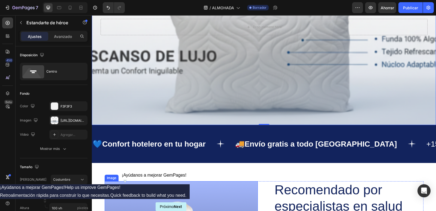
scroll to position [503, 0]
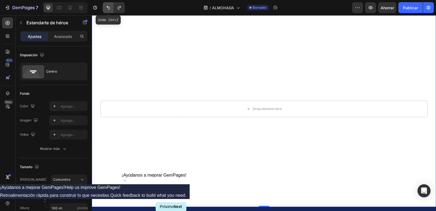
click at [107, 8] on icon "Deshacer/Rehacer" at bounding box center [107, 7] width 5 height 5
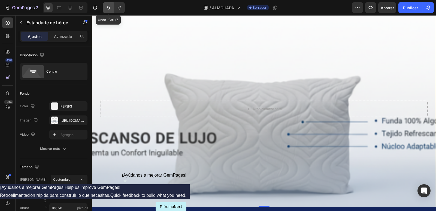
click at [107, 8] on icon "Deshacer/Rehacer" at bounding box center [107, 7] width 5 height 5
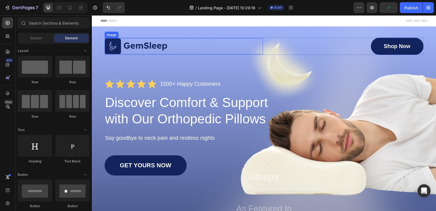
click at [129, 44] on img at bounding box center [136, 46] width 63 height 16
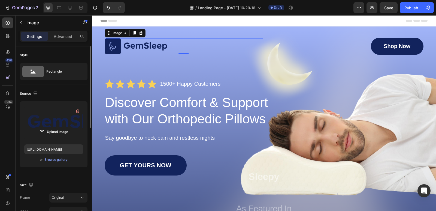
click at [59, 120] on label at bounding box center [53, 122] width 59 height 34
click at [59, 127] on input "file" at bounding box center [54, 131] width 38 height 9
click at [67, 113] on label at bounding box center [53, 122] width 59 height 34
click at [67, 127] on input "file" at bounding box center [54, 131] width 38 height 9
click at [67, 132] on input "file" at bounding box center [54, 131] width 38 height 9
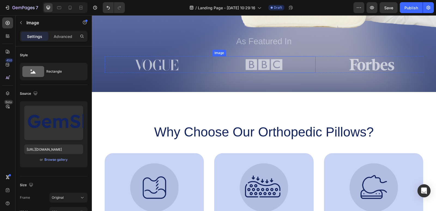
scroll to position [327, 0]
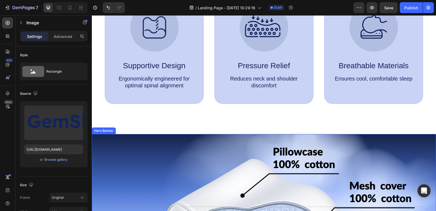
click at [161, 161] on div "Background Image" at bounding box center [264, 214] width 344 height 161
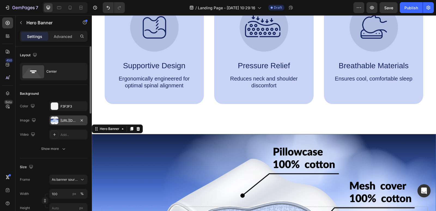
click at [55, 120] on div at bounding box center [55, 120] width 8 height 8
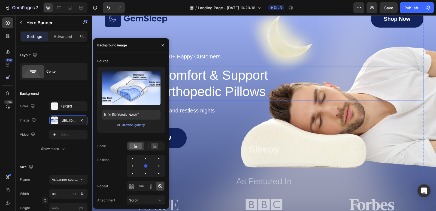
scroll to position [0, 0]
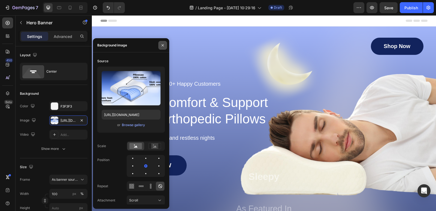
click at [162, 44] on icon "button" at bounding box center [163, 45] width 4 height 4
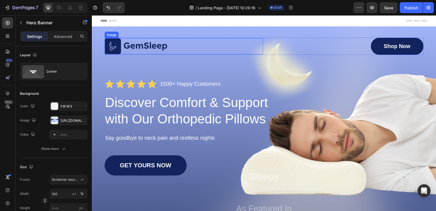
click at [127, 46] on img at bounding box center [136, 46] width 63 height 16
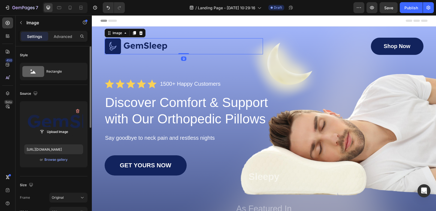
click at [75, 124] on label at bounding box center [53, 122] width 59 height 34
click at [73, 127] on input "file" at bounding box center [54, 131] width 38 height 9
click at [28, 124] on label at bounding box center [53, 122] width 59 height 34
click at [35, 127] on input "file" at bounding box center [54, 131] width 38 height 9
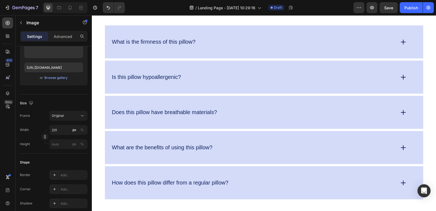
scroll to position [1907, 0]
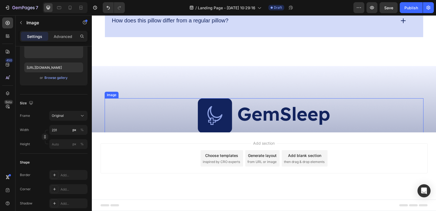
click at [276, 104] on img at bounding box center [264, 115] width 133 height 34
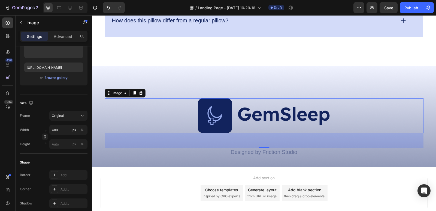
click at [138, 114] on div at bounding box center [264, 115] width 319 height 34
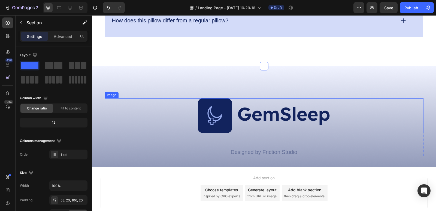
click at [221, 110] on img at bounding box center [264, 115] width 133 height 34
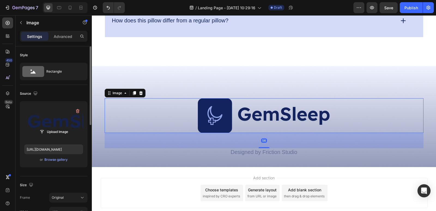
click at [71, 121] on label at bounding box center [53, 122] width 59 height 34
click at [71, 127] on input "file" at bounding box center [54, 131] width 38 height 9
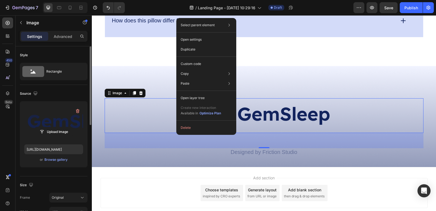
click at [77, 116] on label at bounding box center [53, 122] width 59 height 34
click at [73, 127] on input "file" at bounding box center [54, 131] width 38 height 9
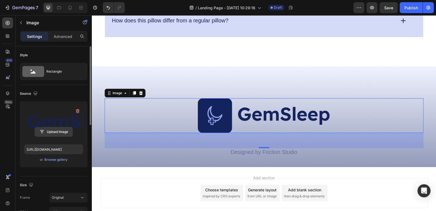
click at [62, 135] on input "file" at bounding box center [54, 131] width 38 height 9
click at [81, 127] on div "Upload Image" at bounding box center [53, 132] width 59 height 10
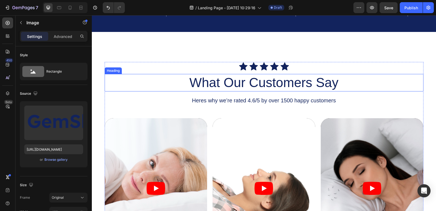
scroll to position [444, 0]
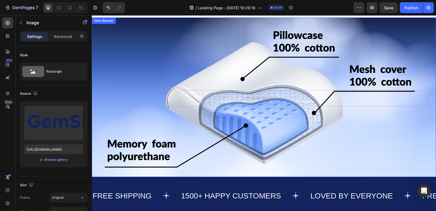
click at [123, 75] on div "Background Image" at bounding box center [264, 97] width 344 height 161
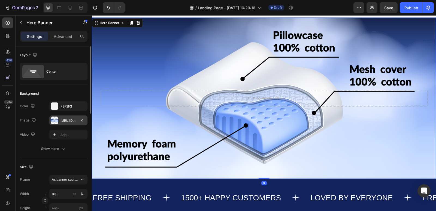
click at [66, 117] on div "[URL][DOMAIN_NAME]" at bounding box center [68, 120] width 38 height 10
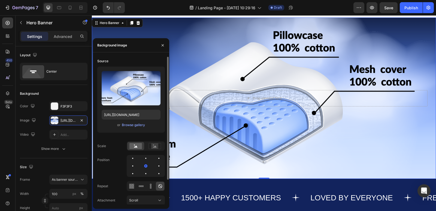
drag, startPoint x: 126, startPoint y: 86, endPoint x: 123, endPoint y: 69, distance: 16.6
click at [123, 69] on div "Upload Image https://cdn.shopify.com/s/files/1/0975/3706/5328/files/gempages_58…" at bounding box center [131, 100] width 68 height 66
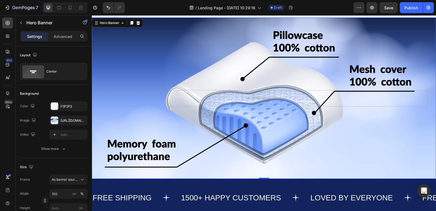
click at [207, 48] on div "Background Image" at bounding box center [264, 97] width 344 height 161
click at [203, 48] on div "Background Image" at bounding box center [264, 97] width 344 height 161
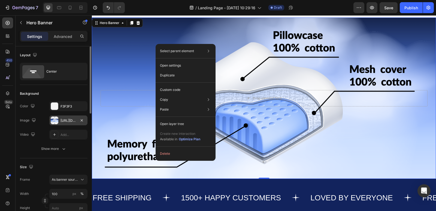
click at [54, 119] on div at bounding box center [55, 120] width 8 height 8
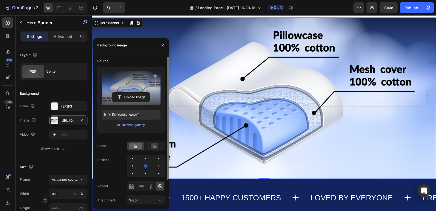
drag, startPoint x: 112, startPoint y: 84, endPoint x: 112, endPoint y: 74, distance: 9.8
click at [112, 74] on label at bounding box center [131, 88] width 59 height 34
click at [112, 92] on input "file" at bounding box center [131, 96] width 38 height 9
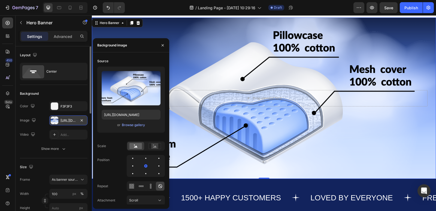
click at [57, 120] on div at bounding box center [55, 120] width 8 height 8
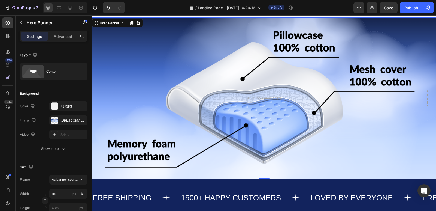
drag, startPoint x: 148, startPoint y: 135, endPoint x: 313, endPoint y: 138, distance: 165.2
click at [293, 144] on div "Background Image" at bounding box center [264, 97] width 344 height 161
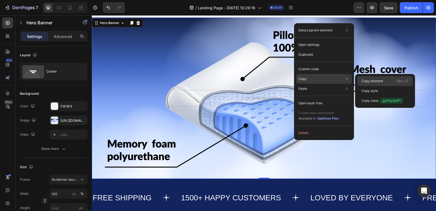
click at [369, 78] on div "Copy element Ctrl + C" at bounding box center [385, 81] width 56 height 10
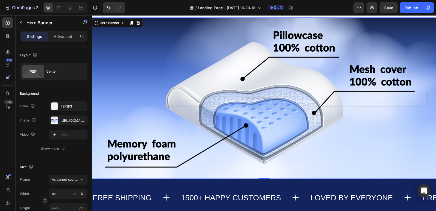
click at [116, 48] on div "Background Image" at bounding box center [264, 97] width 344 height 161
click at [61, 121] on div "https://cdn.shopify.com/s/files/1/0975/3706/5328/files/gempages_585136555992023…" at bounding box center [69, 120] width 16 height 5
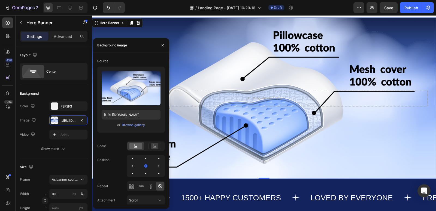
drag, startPoint x: 199, startPoint y: 95, endPoint x: 254, endPoint y: 90, distance: 55.3
click at [273, 79] on div "Background Image" at bounding box center [264, 97] width 344 height 161
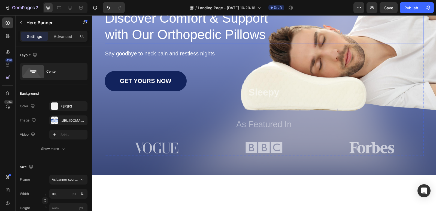
scroll to position [7, 0]
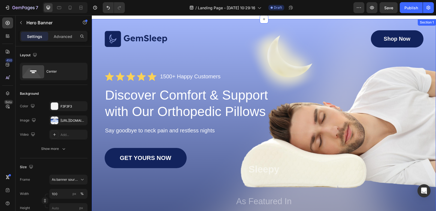
click at [428, 158] on div "Image Shop Now Button Row Icon Icon Icon Icon Icon Icon List 1500+ Happy Custom…" at bounding box center [264, 135] width 344 height 233
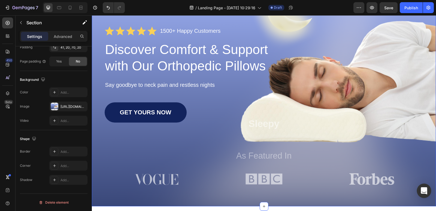
scroll to position [62, 0]
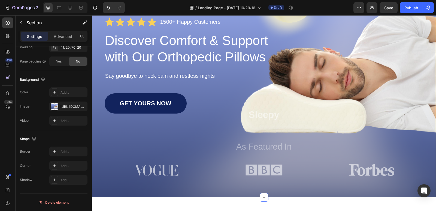
click at [428, 172] on div "Image Shop Now Button Row Icon Icon Icon Icon Icon Icon List 1500+ Happy Custom…" at bounding box center [264, 81] width 344 height 233
click at [55, 107] on div at bounding box center [55, 107] width 8 height 8
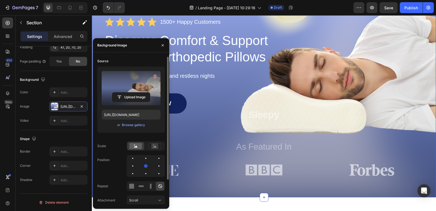
drag, startPoint x: 1, startPoint y: 83, endPoint x: 123, endPoint y: 88, distance: 122.5
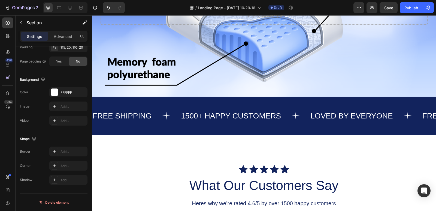
scroll to position [580, 0]
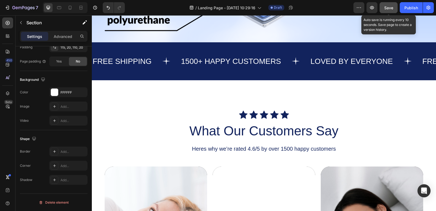
click at [392, 7] on span "Save" at bounding box center [388, 7] width 9 height 5
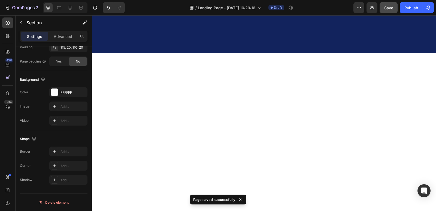
scroll to position [389, 0]
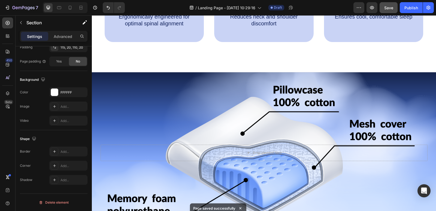
click at [155, 113] on div "Background Image" at bounding box center [264, 152] width 344 height 161
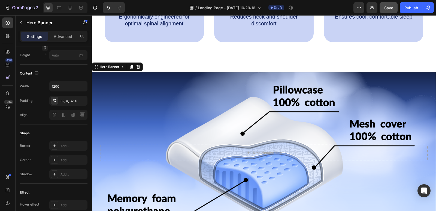
scroll to position [0, 0]
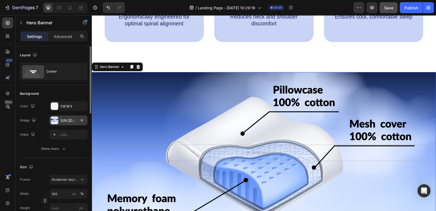
click at [58, 121] on div at bounding box center [55, 120] width 8 height 8
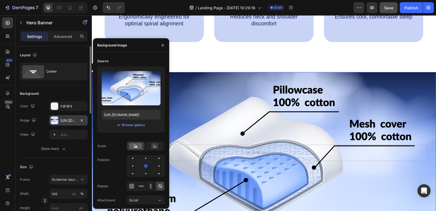
drag, startPoint x: 131, startPoint y: 84, endPoint x: 54, endPoint y: 120, distance: 85.3
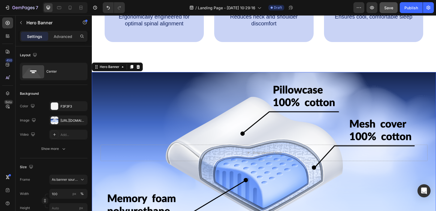
drag, startPoint x: 146, startPoint y: 135, endPoint x: 226, endPoint y: 119, distance: 81.5
click at [226, 119] on div "Background Image" at bounding box center [264, 152] width 344 height 161
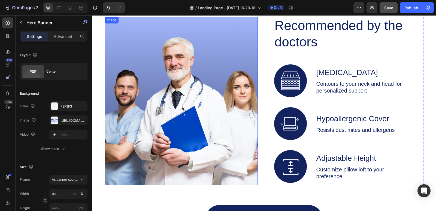
scroll to position [989, 0]
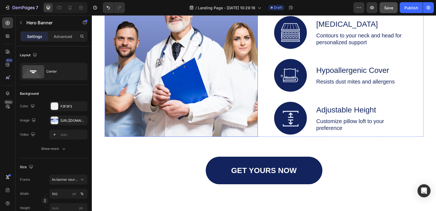
click at [201, 54] on img at bounding box center [181, 53] width 153 height 168
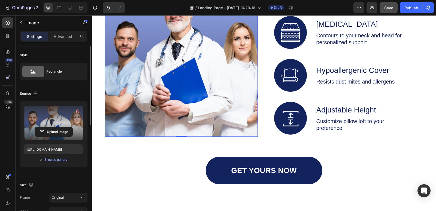
click at [62, 118] on label at bounding box center [53, 122] width 59 height 34
click at [62, 127] on input "file" at bounding box center [54, 131] width 38 height 9
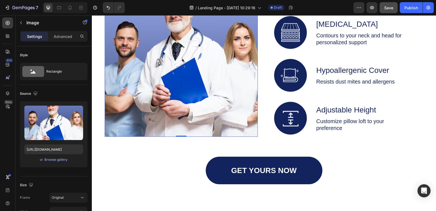
click at [138, 105] on img at bounding box center [181, 53] width 153 height 168
click at [153, 49] on img at bounding box center [181, 53] width 153 height 168
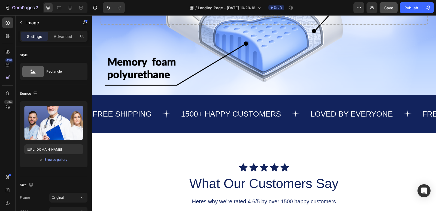
scroll to position [437, 0]
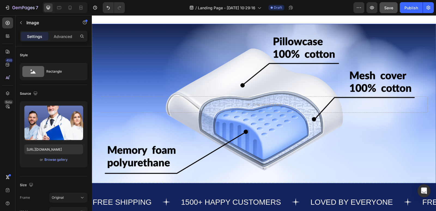
click at [174, 67] on div "Background Image" at bounding box center [264, 104] width 344 height 161
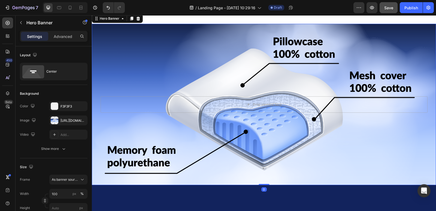
scroll to position [389, 0]
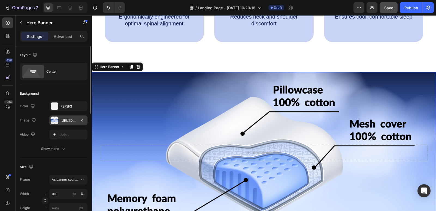
click at [53, 117] on div at bounding box center [55, 120] width 8 height 8
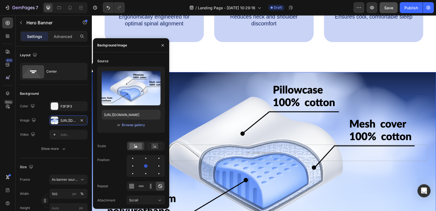
drag, startPoint x: 145, startPoint y: 132, endPoint x: 235, endPoint y: 114, distance: 91.4
click at [235, 114] on div "Background Image" at bounding box center [264, 152] width 344 height 161
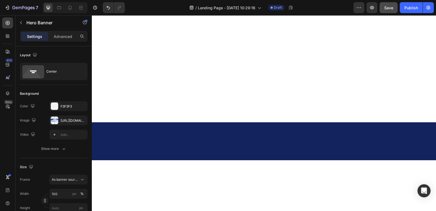
scroll to position [225, 0]
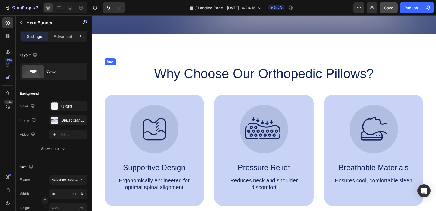
click at [153, 105] on img at bounding box center [154, 129] width 49 height 49
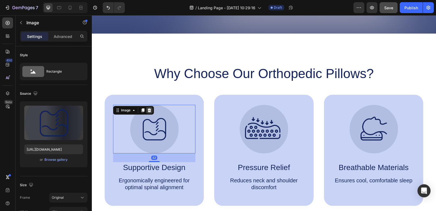
click at [147, 110] on icon at bounding box center [149, 110] width 4 height 4
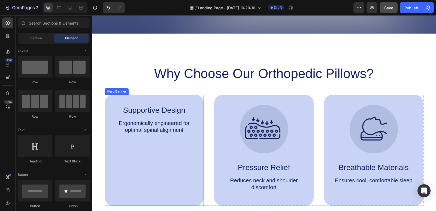
click at [196, 104] on div "Supportive Design Text Block Ergonomically engineered for optimal spinal alignm…" at bounding box center [155, 122] width 100 height 54
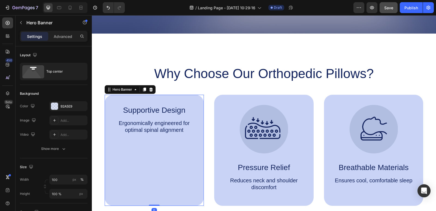
click at [153, 89] on div "Hero Banner" at bounding box center [130, 89] width 51 height 9
click at [151, 90] on icon at bounding box center [151, 89] width 4 height 4
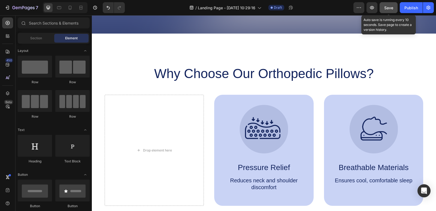
click at [393, 8] on span "Save" at bounding box center [388, 7] width 9 height 5
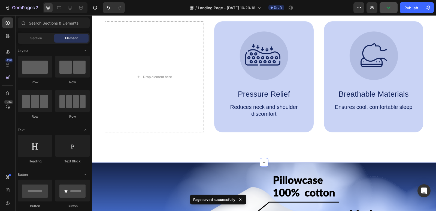
scroll to position [334, 0]
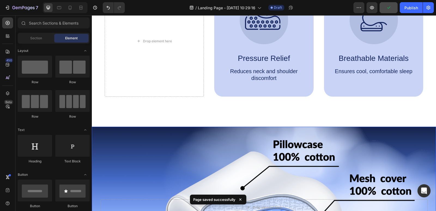
click at [175, 146] on div "Background Image" at bounding box center [264, 206] width 344 height 161
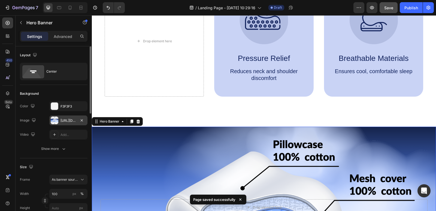
click at [55, 120] on div at bounding box center [55, 120] width 8 height 8
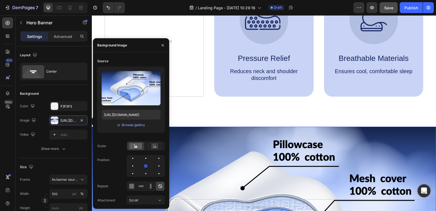
drag, startPoint x: 146, startPoint y: 133, endPoint x: 141, endPoint y: 84, distance: 49.1
click at [170, 80] on div "Drop element here" at bounding box center [155, 41] width 100 height 111
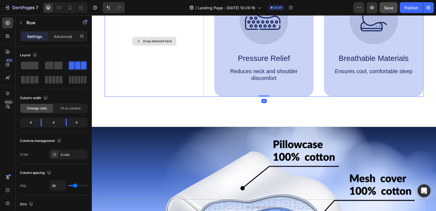
click at [134, 84] on div "Drop element here" at bounding box center [155, 41] width 100 height 111
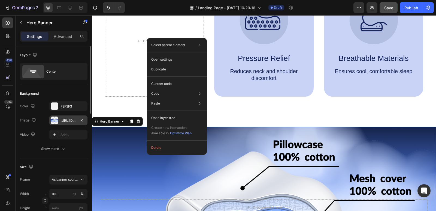
drag, startPoint x: 65, startPoint y: 118, endPoint x: 57, endPoint y: 118, distance: 8.2
click at [59, 118] on div "https://cdn.shopify.com/s/files/1/0975/3706/5328/files/gempages_585136555992023…" at bounding box center [68, 120] width 38 height 10
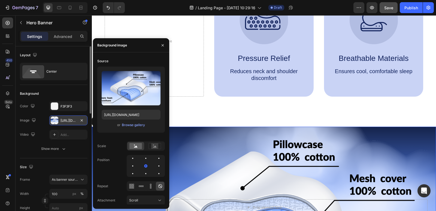
click at [55, 119] on div at bounding box center [55, 120] width 8 height 8
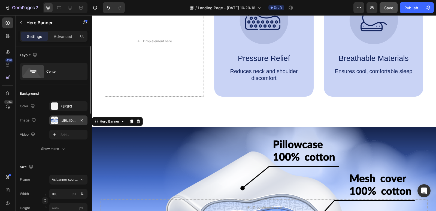
click at [55, 119] on div at bounding box center [55, 120] width 8 height 8
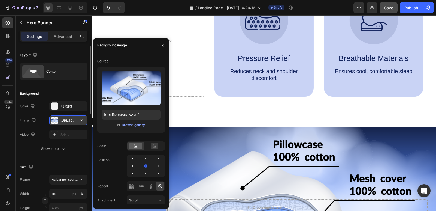
drag, startPoint x: 120, startPoint y: 86, endPoint x: 55, endPoint y: 122, distance: 74.2
click at [55, 122] on div at bounding box center [55, 120] width 8 height 8
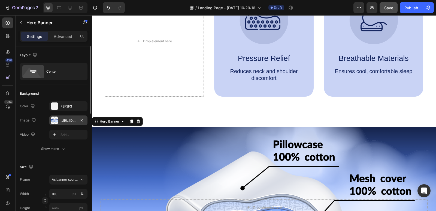
click at [68, 119] on div "https://cdn.shopify.com/s/files/1/0975/3706/5328/files/gempages_585136555992023…" at bounding box center [69, 120] width 16 height 5
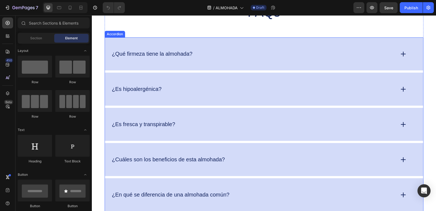
scroll to position [1992, 0]
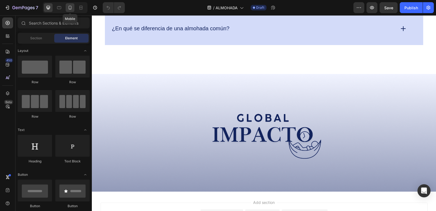
click at [68, 10] on icon at bounding box center [69, 7] width 5 height 5
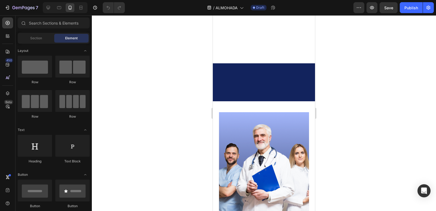
scroll to position [572, 0]
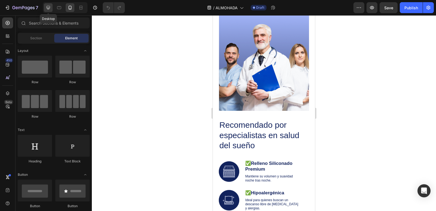
click at [51, 9] on icon at bounding box center [48, 7] width 5 height 5
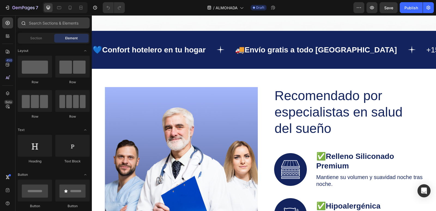
scroll to position [491, 0]
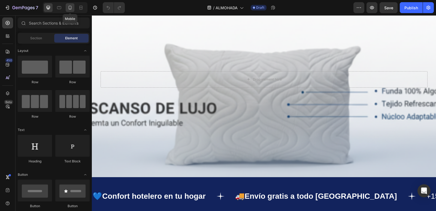
click at [68, 10] on icon at bounding box center [69, 7] width 5 height 5
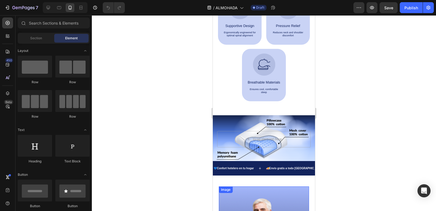
scroll to position [273, 0]
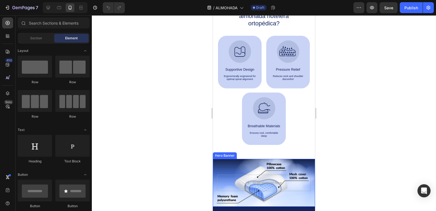
click at [308, 165] on div "Background Image" at bounding box center [264, 183] width 102 height 48
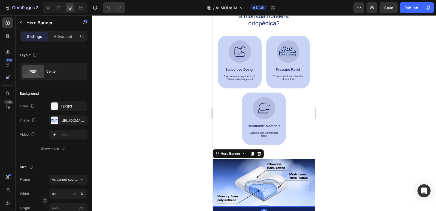
drag, startPoint x: 242, startPoint y: 164, endPoint x: 464, endPoint y: 165, distance: 221.9
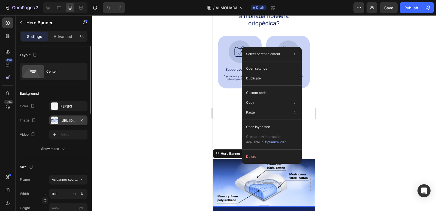
click at [71, 125] on div "[URL][DOMAIN_NAME]" at bounding box center [68, 120] width 38 height 10
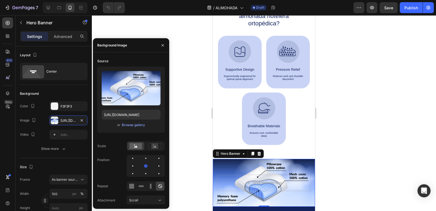
drag, startPoint x: 68, startPoint y: 120, endPoint x: 173, endPoint y: 82, distance: 112.3
click at [195, 76] on div at bounding box center [264, 112] width 344 height 195
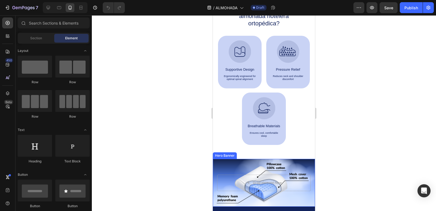
click at [237, 166] on div "Background Image" at bounding box center [264, 183] width 102 height 48
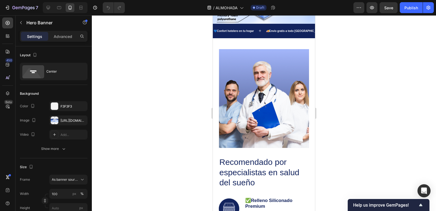
scroll to position [491, 0]
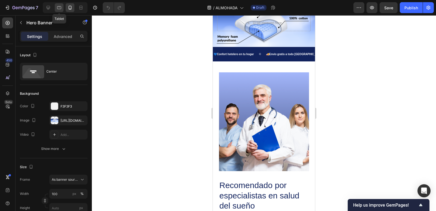
click at [57, 9] on icon at bounding box center [58, 7] width 5 height 5
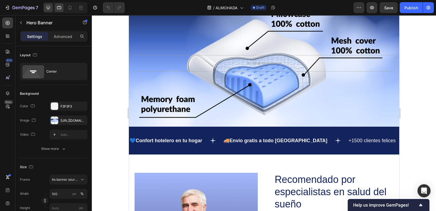
scroll to position [456, 0]
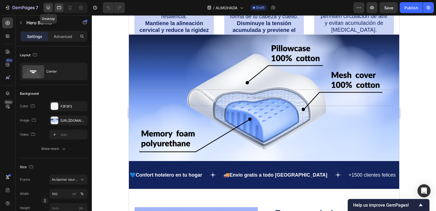
drag, startPoint x: 50, startPoint y: 7, endPoint x: 10, endPoint y: 47, distance: 56.1
click at [50, 7] on icon at bounding box center [48, 7] width 5 height 5
type input "100 vh"
type input "1200"
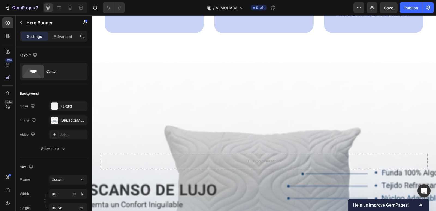
scroll to position [538, 0]
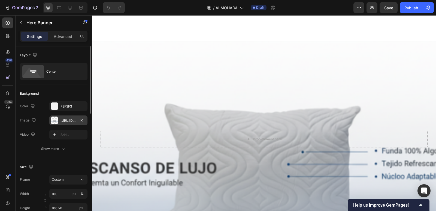
click at [64, 117] on div "[URL][DOMAIN_NAME]" at bounding box center [68, 120] width 38 height 10
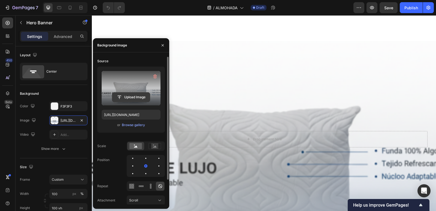
click at [141, 95] on input "file" at bounding box center [131, 96] width 38 height 9
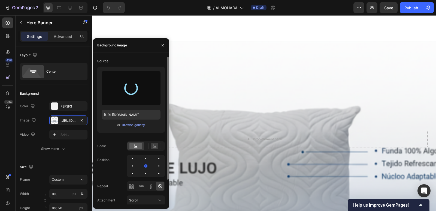
type input "https://cdn.shopify.com/s/files/1/0975/3706/5328/files/gempages_585136555992023…"
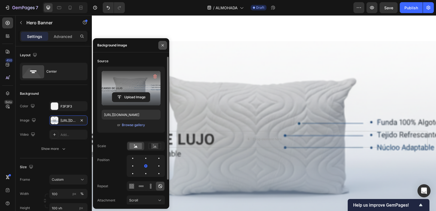
click at [164, 46] on icon "button" at bounding box center [163, 45] width 2 height 2
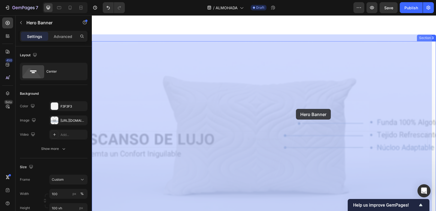
drag, startPoint x: 254, startPoint y: 109, endPoint x: 291, endPoint y: 109, distance: 37.1
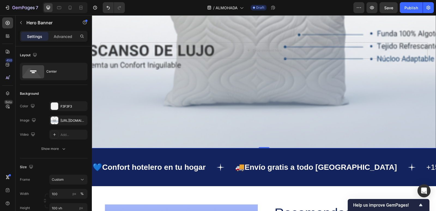
scroll to position [756, 0]
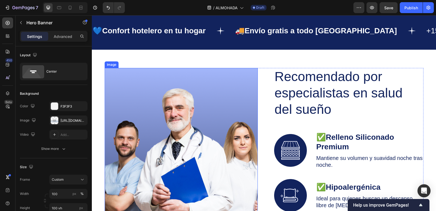
click at [219, 103] on img at bounding box center [181, 152] width 153 height 168
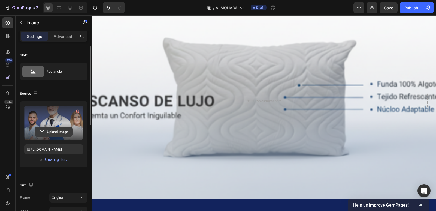
scroll to position [674, 0]
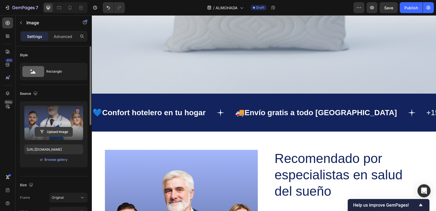
click at [57, 131] on input "file" at bounding box center [54, 131] width 38 height 9
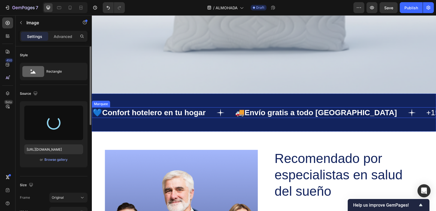
type input "https://cdn.shopify.com/s/files/1/0975/3706/5328/files/gempages_585136555992023…"
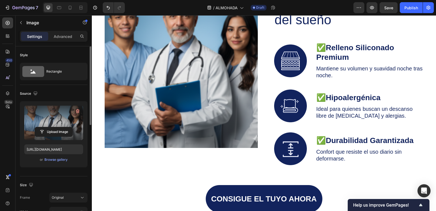
scroll to position [865, 0]
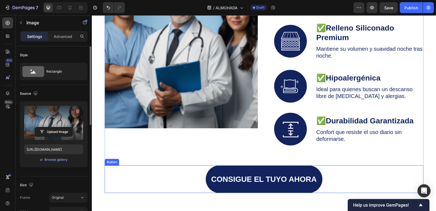
click at [147, 169] on div "CONSIGUE EL TUYO AHORA Button" at bounding box center [264, 179] width 319 height 28
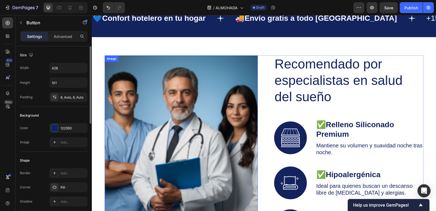
scroll to position [756, 0]
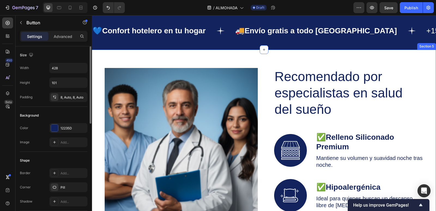
click at [419, 62] on div "Image Recomendado por especialistas en salud del sueño Heading Image ✅ Relleno …" at bounding box center [264, 184] width 344 height 268
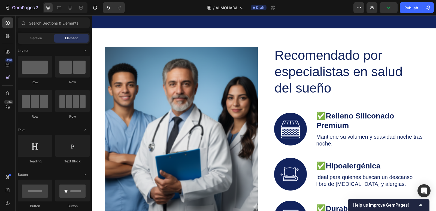
scroll to position [804, 0]
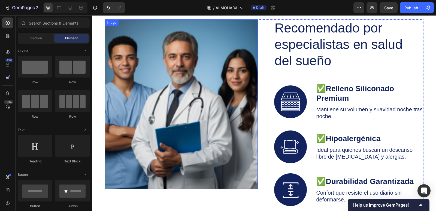
drag, startPoint x: 173, startPoint y: 83, endPoint x: 166, endPoint y: 86, distance: 7.3
click at [173, 82] on img at bounding box center [181, 103] width 153 height 169
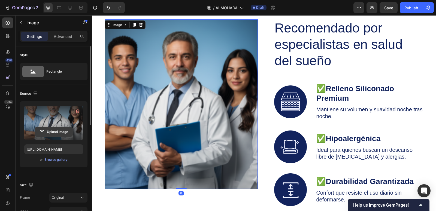
click at [57, 130] on input "file" at bounding box center [54, 131] width 38 height 9
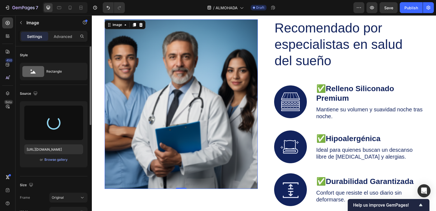
type input "https://cdn.shopify.com/s/files/1/0975/3706/5328/files/gempages_585136555992023…"
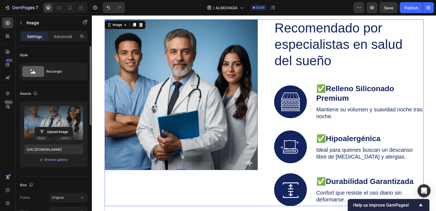
click at [252, 177] on div "Image 0" at bounding box center [181, 112] width 153 height 186
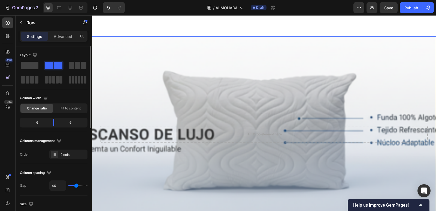
scroll to position [532, 0]
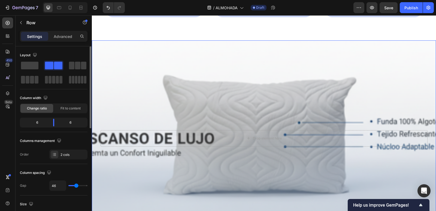
click at [302, 104] on div "Background Image" at bounding box center [264, 137] width 344 height 195
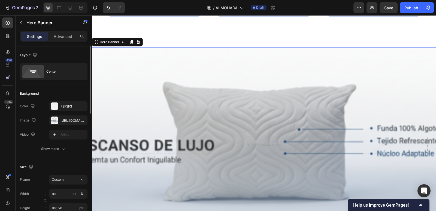
click at [210, 101] on div "Background Image" at bounding box center [264, 144] width 344 height 195
click at [68, 121] on div "https://cdn.shopify.com/s/files/1/0975/3706/5328/files/gempages_585136555992023…" at bounding box center [69, 120] width 16 height 5
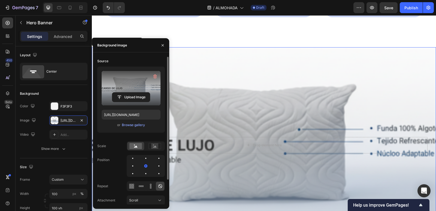
click at [140, 85] on label at bounding box center [131, 88] width 59 height 34
click at [140, 92] on input "file" at bounding box center [131, 96] width 38 height 9
click at [131, 97] on input "file" at bounding box center [131, 96] width 38 height 9
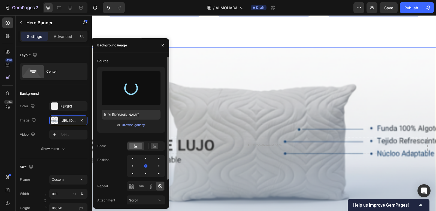
type input "https://cdn.shopify.com/s/files/1/0975/3706/5328/files/gempages_585136555992023…"
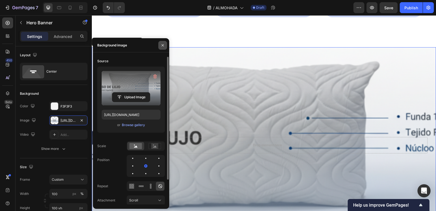
drag, startPoint x: 164, startPoint y: 46, endPoint x: 72, endPoint y: 31, distance: 92.7
click at [164, 46] on icon "button" at bounding box center [163, 45] width 2 height 2
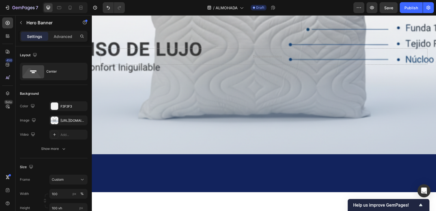
scroll to position [505, 0]
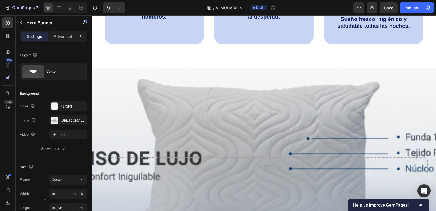
click at [231, 110] on div "Background Image" at bounding box center [264, 165] width 344 height 195
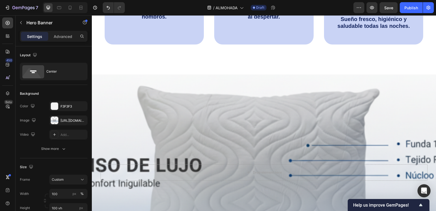
click at [154, 133] on div "Background Image" at bounding box center [264, 171] width 344 height 195
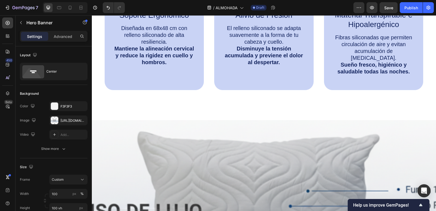
scroll to position [423, 0]
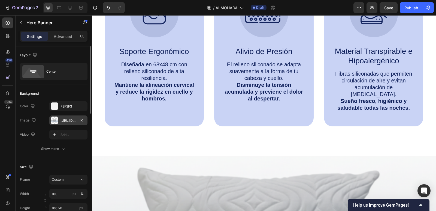
click at [67, 120] on div "https://cdn.shopify.com/s/files/1/0975/3706/5328/files/gempages_585136555992023…" at bounding box center [69, 120] width 16 height 5
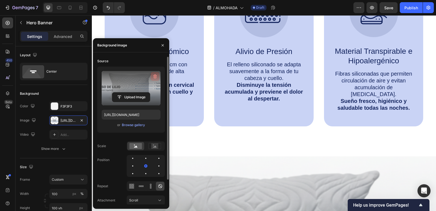
click at [153, 76] on icon "button" at bounding box center [154, 76] width 5 height 5
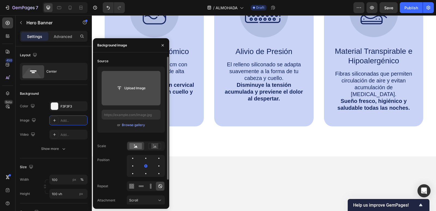
click at [135, 88] on input "file" at bounding box center [131, 87] width 38 height 9
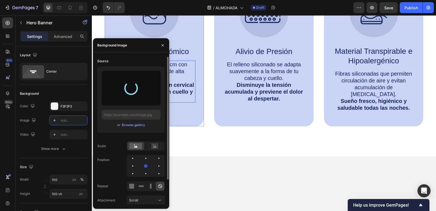
type input "https://cdn.shopify.com/s/files/1/0975/3706/5328/files/gempages_585136555992023…"
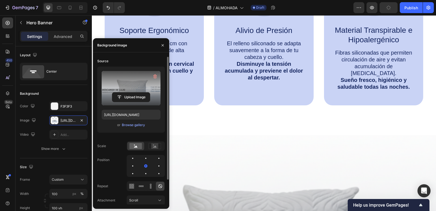
scroll to position [505, 0]
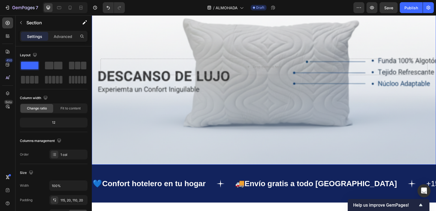
scroll to position [586, 0]
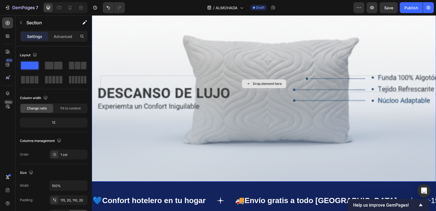
click at [204, 60] on div "Background Image" at bounding box center [264, 83] width 344 height 195
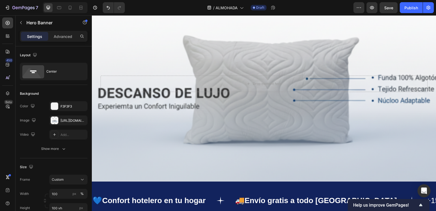
click at [244, 64] on div "Background Image" at bounding box center [264, 83] width 344 height 195
click at [267, 49] on div "Background Image" at bounding box center [264, 83] width 344 height 195
click at [249, 146] on div "Background Image" at bounding box center [264, 83] width 344 height 195
click at [62, 121] on div "https://cdn.shopify.com/s/files/1/0975/3706/5328/files/gempages_585136555992023…" at bounding box center [69, 120] width 16 height 5
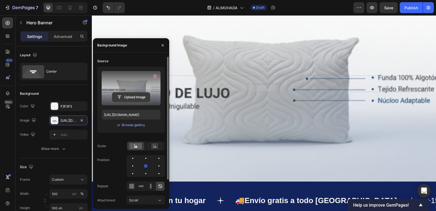
click at [141, 97] on input "file" at bounding box center [131, 96] width 38 height 9
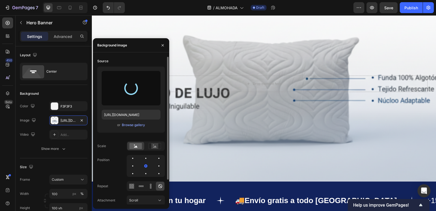
type input "https://cdn.shopify.com/s/files/1/0975/3706/5328/files/gempages_585136555992023…"
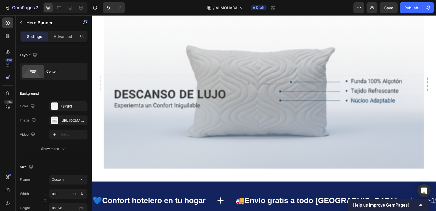
click at [330, 172] on div "Background Image" at bounding box center [264, 83] width 344 height 195
click at [394, 133] on div "Background Image" at bounding box center [264, 83] width 344 height 195
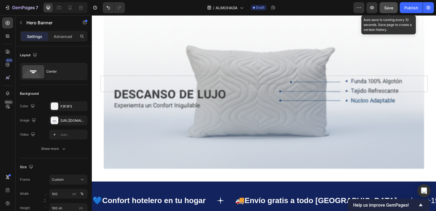
click at [391, 7] on span "Save" at bounding box center [388, 7] width 9 height 5
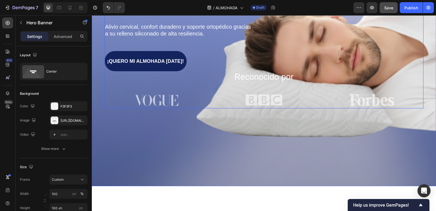
scroll to position [123, 0]
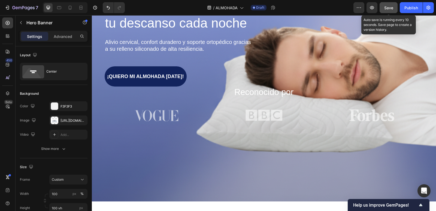
click at [392, 7] on span "Save" at bounding box center [388, 7] width 9 height 5
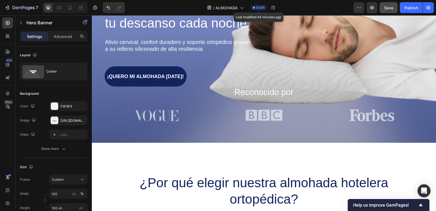
click at [261, 9] on span "Draft" at bounding box center [260, 7] width 8 height 5
click at [429, 10] on button "button" at bounding box center [428, 7] width 11 height 11
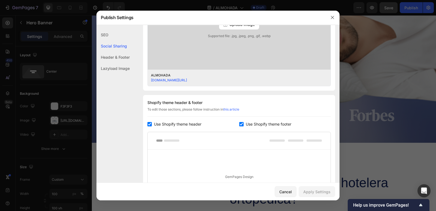
scroll to position [275, 0]
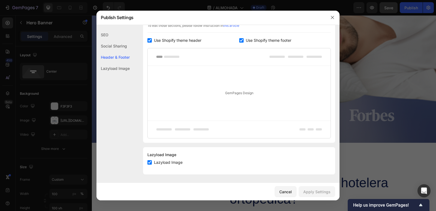
click at [149, 41] on input "checkbox" at bounding box center [149, 40] width 4 height 4
checkbox input "false"
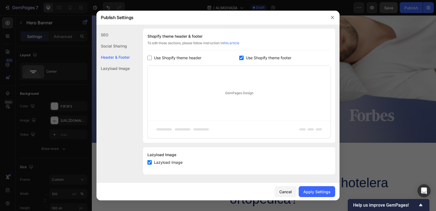
click at [239, 58] on input "checkbox" at bounding box center [241, 58] width 4 height 4
checkbox input "false"
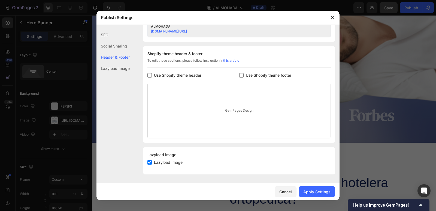
scroll to position [240, 0]
click at [324, 193] on div "Apply Settings" at bounding box center [316, 192] width 27 height 6
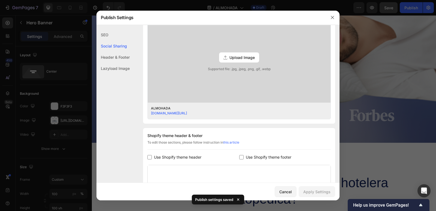
click at [111, 36] on div "SEO" at bounding box center [113, 34] width 33 height 11
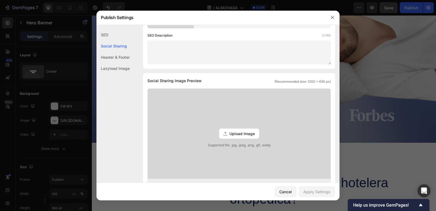
scroll to position [0, 0]
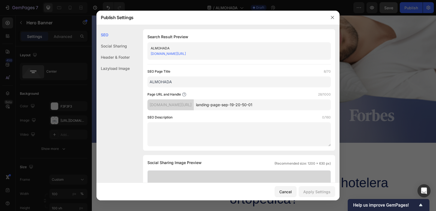
click at [170, 47] on div "ALMOHADA" at bounding box center [235, 48] width 168 height 5
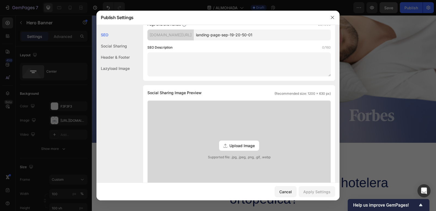
scroll to position [109, 0]
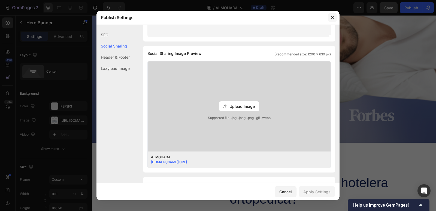
drag, startPoint x: 334, startPoint y: 18, endPoint x: 241, endPoint y: 64, distance: 104.6
click at [334, 18] on icon "button" at bounding box center [332, 17] width 4 height 4
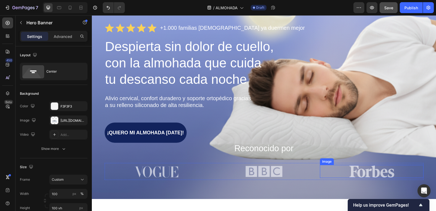
scroll to position [14, 0]
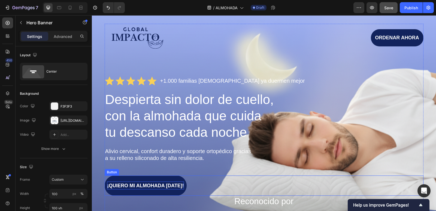
click at [147, 185] on span "¡QUIERO MI ALMOHADA HOY!" at bounding box center [145, 185] width 77 height 5
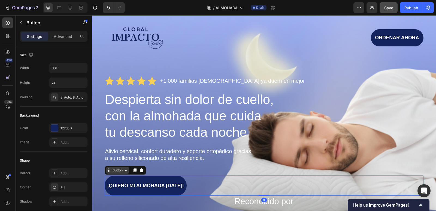
click at [114, 171] on div "Button" at bounding box center [117, 170] width 12 height 5
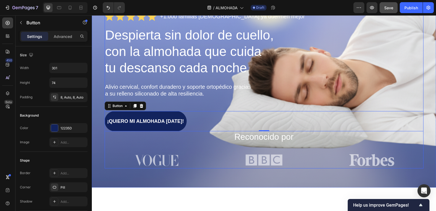
scroll to position [96, 0]
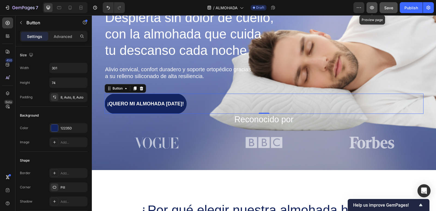
click at [374, 9] on icon "button" at bounding box center [371, 7] width 5 height 5
click at [407, 10] on div "Publish" at bounding box center [412, 8] width 14 height 6
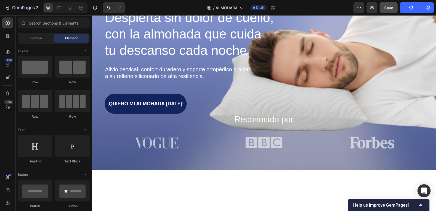
scroll to position [0, 0]
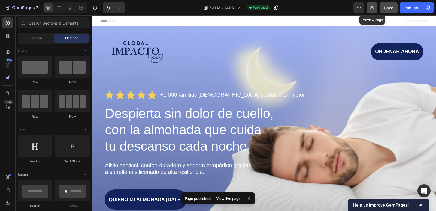
click at [376, 9] on button "button" at bounding box center [372, 7] width 11 height 11
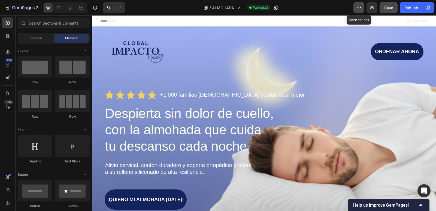
click at [361, 8] on icon "button" at bounding box center [358, 7] width 5 height 5
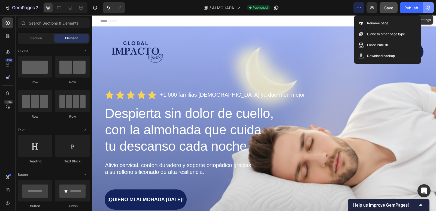
click at [425, 9] on button "button" at bounding box center [428, 7] width 11 height 11
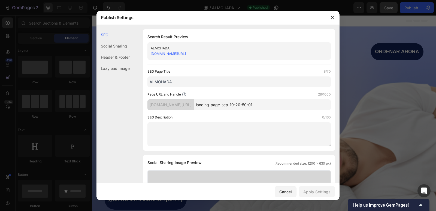
scroll to position [136, 0]
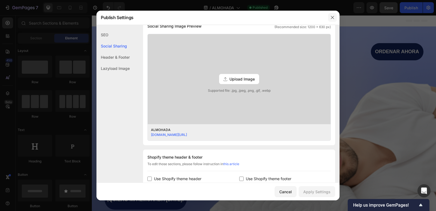
click at [336, 15] on button "button" at bounding box center [332, 17] width 9 height 9
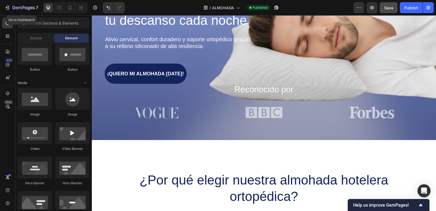
scroll to position [164, 0]
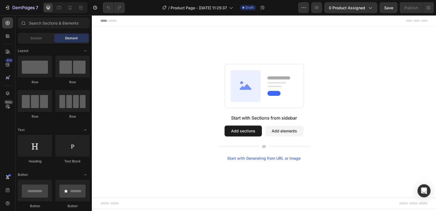
click at [240, 47] on div "Start with Sections from sidebar Add sections Add elements Start with Generatin…" at bounding box center [264, 111] width 344 height 171
click at [44, 22] on input "text" at bounding box center [54, 22] width 72 height 11
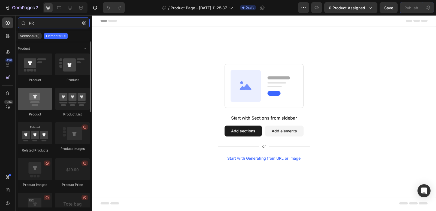
type input "PR"
click at [41, 104] on div at bounding box center [35, 99] width 34 height 22
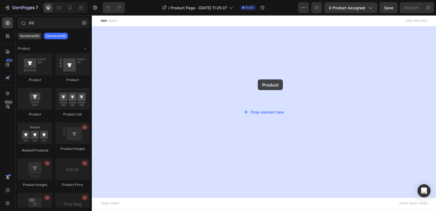
drag, startPoint x: 126, startPoint y: 120, endPoint x: 258, endPoint y: 79, distance: 137.7
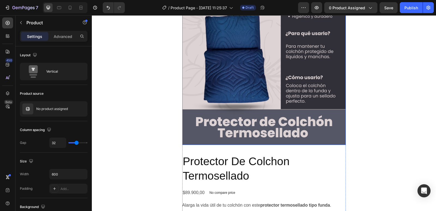
scroll to position [55, 0]
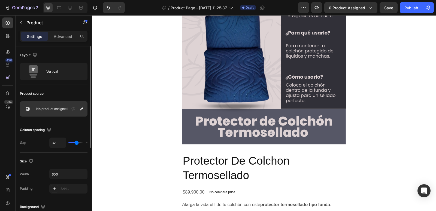
click at [53, 105] on div "No product assigned" at bounding box center [54, 108] width 68 height 15
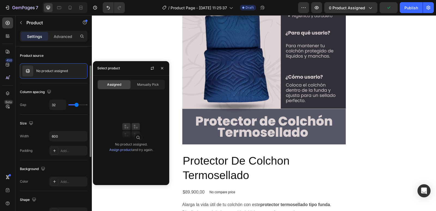
scroll to position [0, 0]
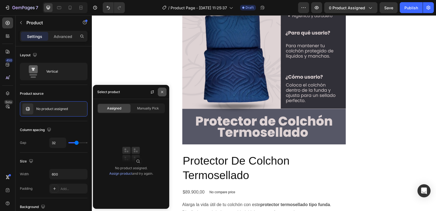
click at [162, 91] on icon "button" at bounding box center [162, 92] width 4 height 4
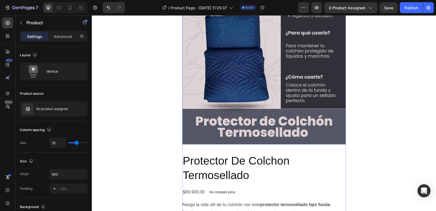
click at [279, 105] on img at bounding box center [264, 63] width 164 height 164
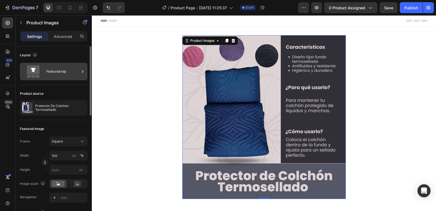
click at [47, 70] on div "Featured top" at bounding box center [62, 71] width 33 height 13
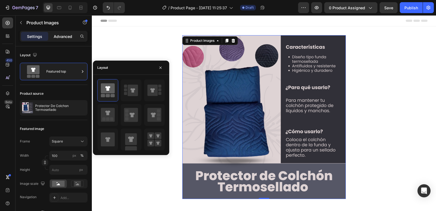
click at [65, 34] on p "Advanced" at bounding box center [63, 37] width 19 height 6
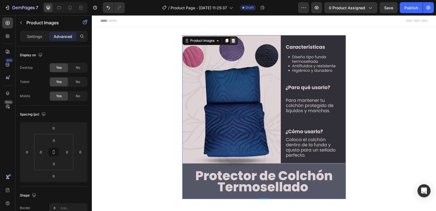
click at [231, 39] on icon at bounding box center [233, 41] width 4 height 4
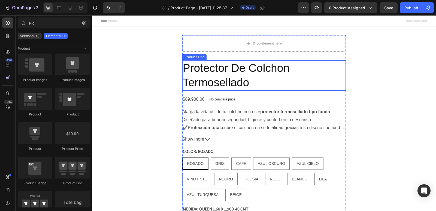
click at [251, 78] on h2 "Protector De Colchon Termosellado" at bounding box center [264, 75] width 164 height 30
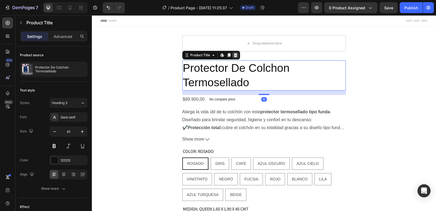
click at [235, 56] on icon at bounding box center [235, 55] width 4 height 4
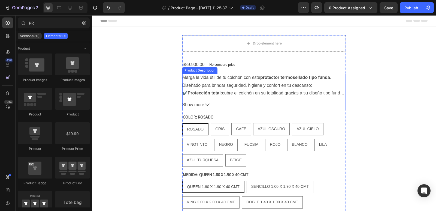
click at [263, 74] on div "Alarga la vida útil de tu colchón con este protector termosellado tipo funda . …" at bounding box center [264, 85] width 164 height 23
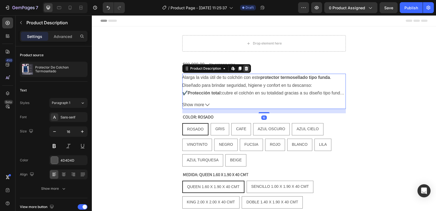
click at [245, 68] on icon at bounding box center [247, 69] width 4 height 4
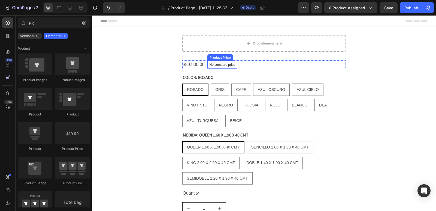
click at [219, 65] on p "No compare price" at bounding box center [223, 64] width 26 height 3
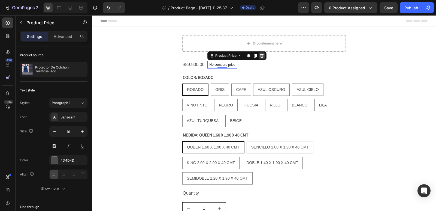
click at [260, 56] on icon at bounding box center [262, 55] width 4 height 4
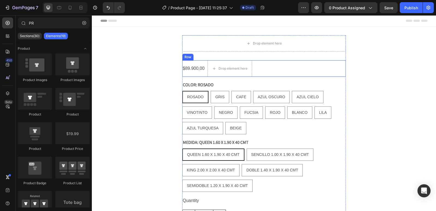
drag, startPoint x: 345, startPoint y: 73, endPoint x: 329, endPoint y: 70, distance: 15.7
click at [344, 72] on div "Drop element here $89.900,00 Product Price Product Price Drop element here Row …" at bounding box center [264, 149] width 344 height 228
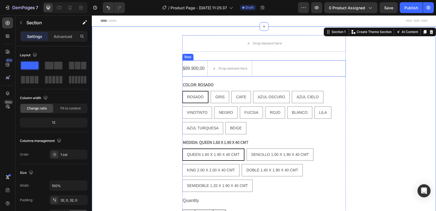
click at [329, 70] on div "$89.900,00 Product Price Product Price Drop element here Row" at bounding box center [264, 68] width 164 height 16
